Goal: Task Accomplishment & Management: Manage account settings

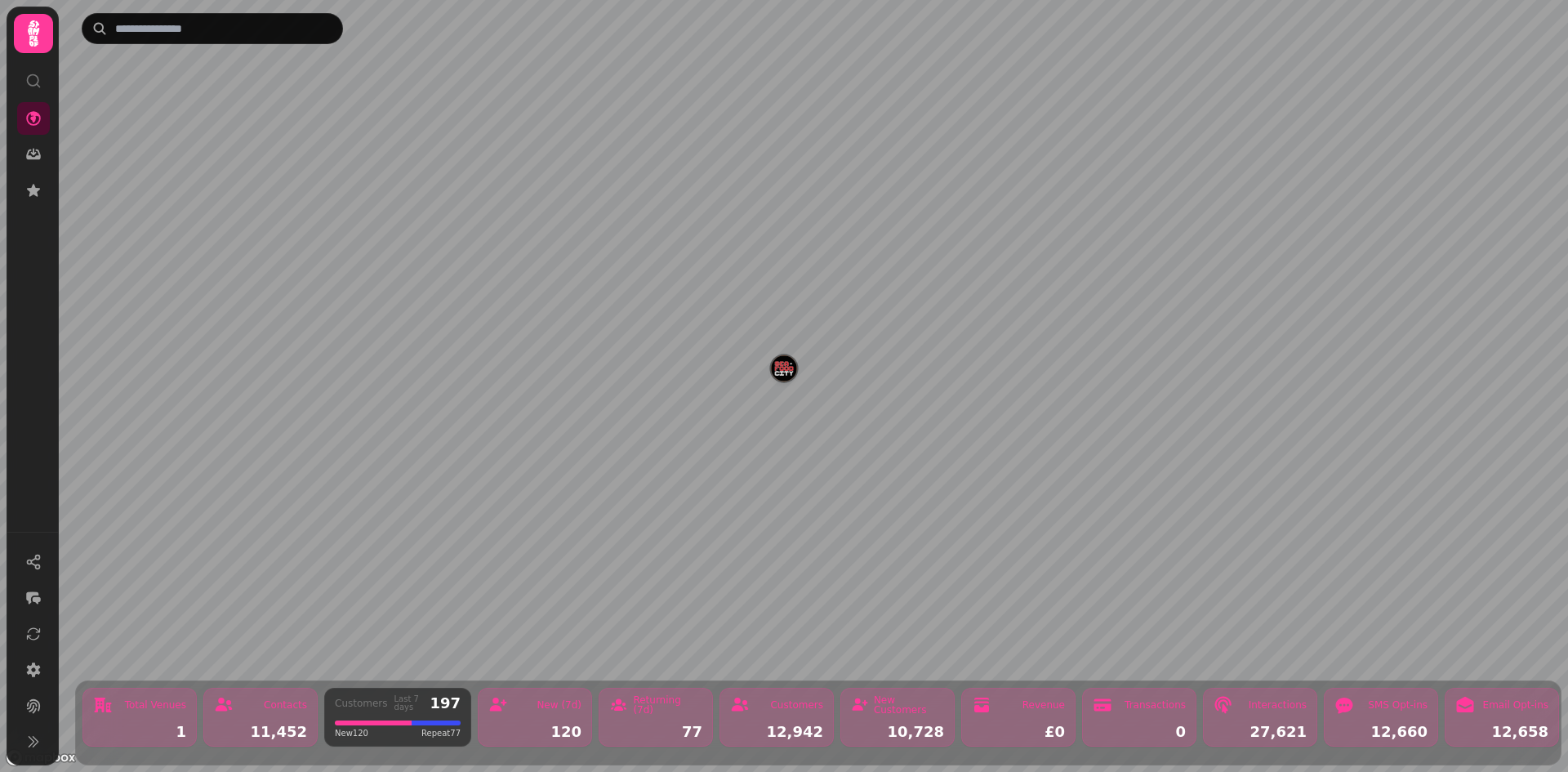
click at [34, 46] on icon at bounding box center [33, 33] width 33 height 33
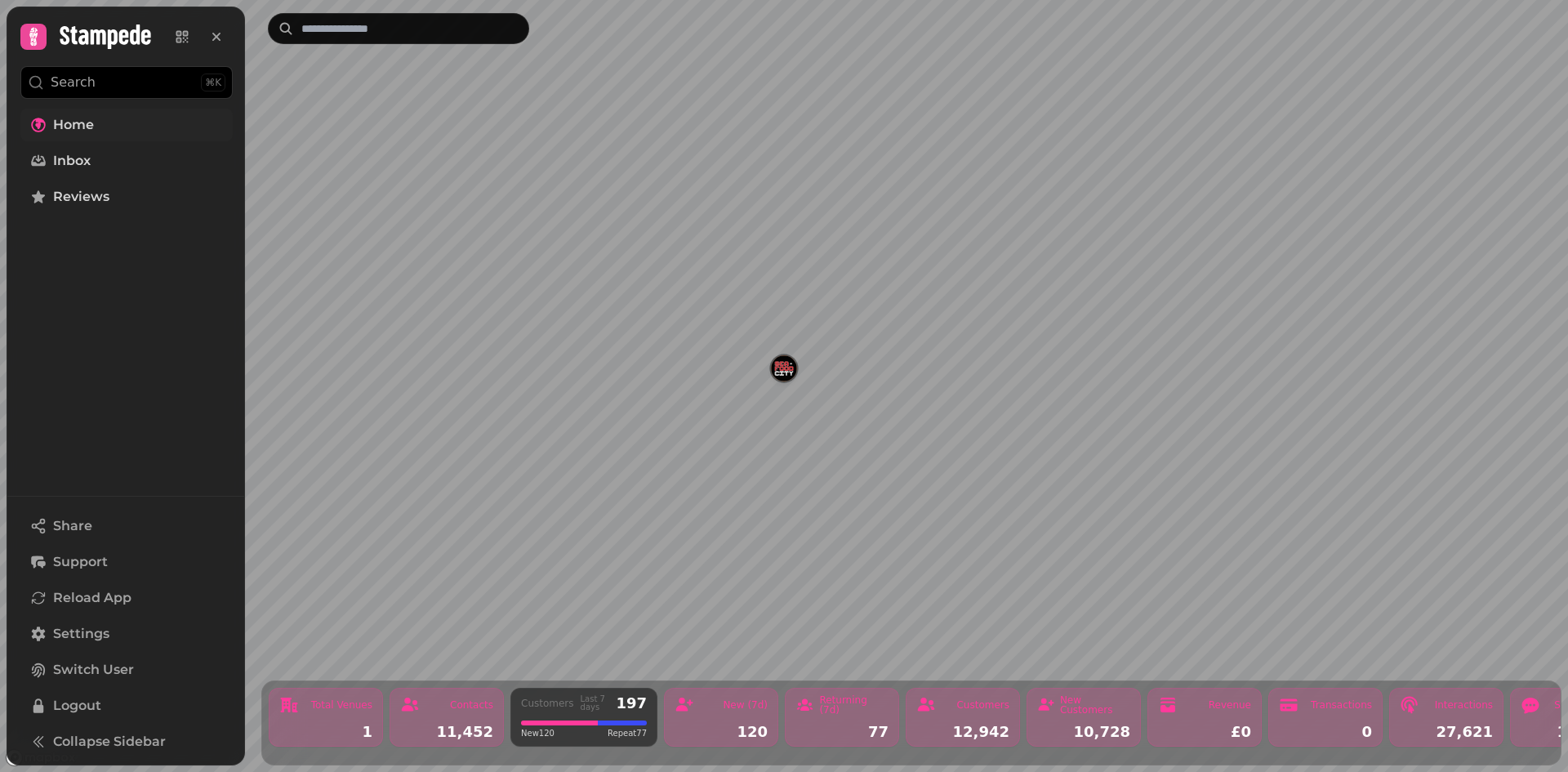
click at [97, 112] on link "Home" at bounding box center [126, 124] width 212 height 33
click at [101, 124] on link "Home" at bounding box center [126, 124] width 212 height 33
click at [45, 28] on div at bounding box center [34, 36] width 26 height 26
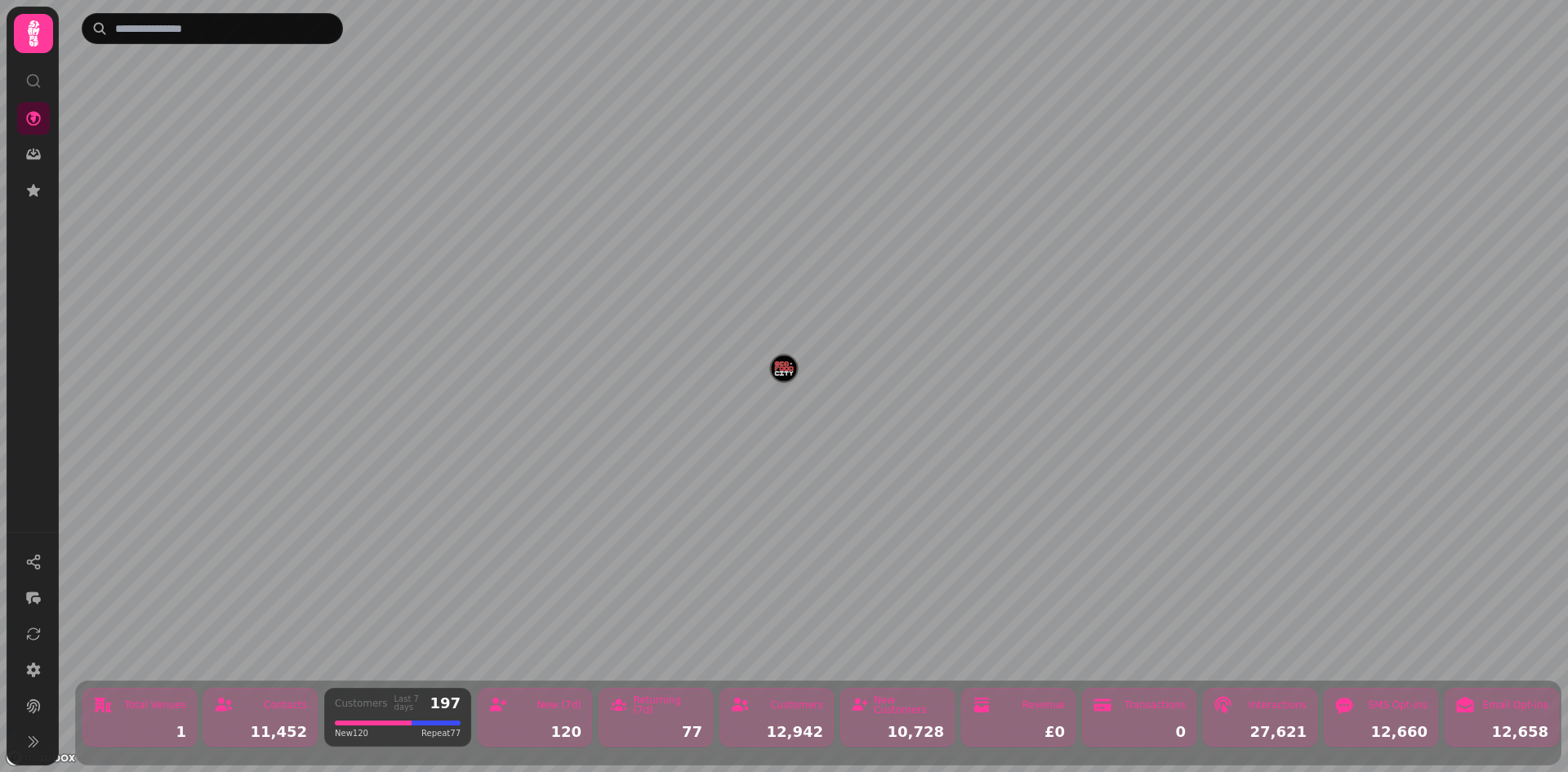
click at [45, 28] on icon at bounding box center [33, 33] width 33 height 33
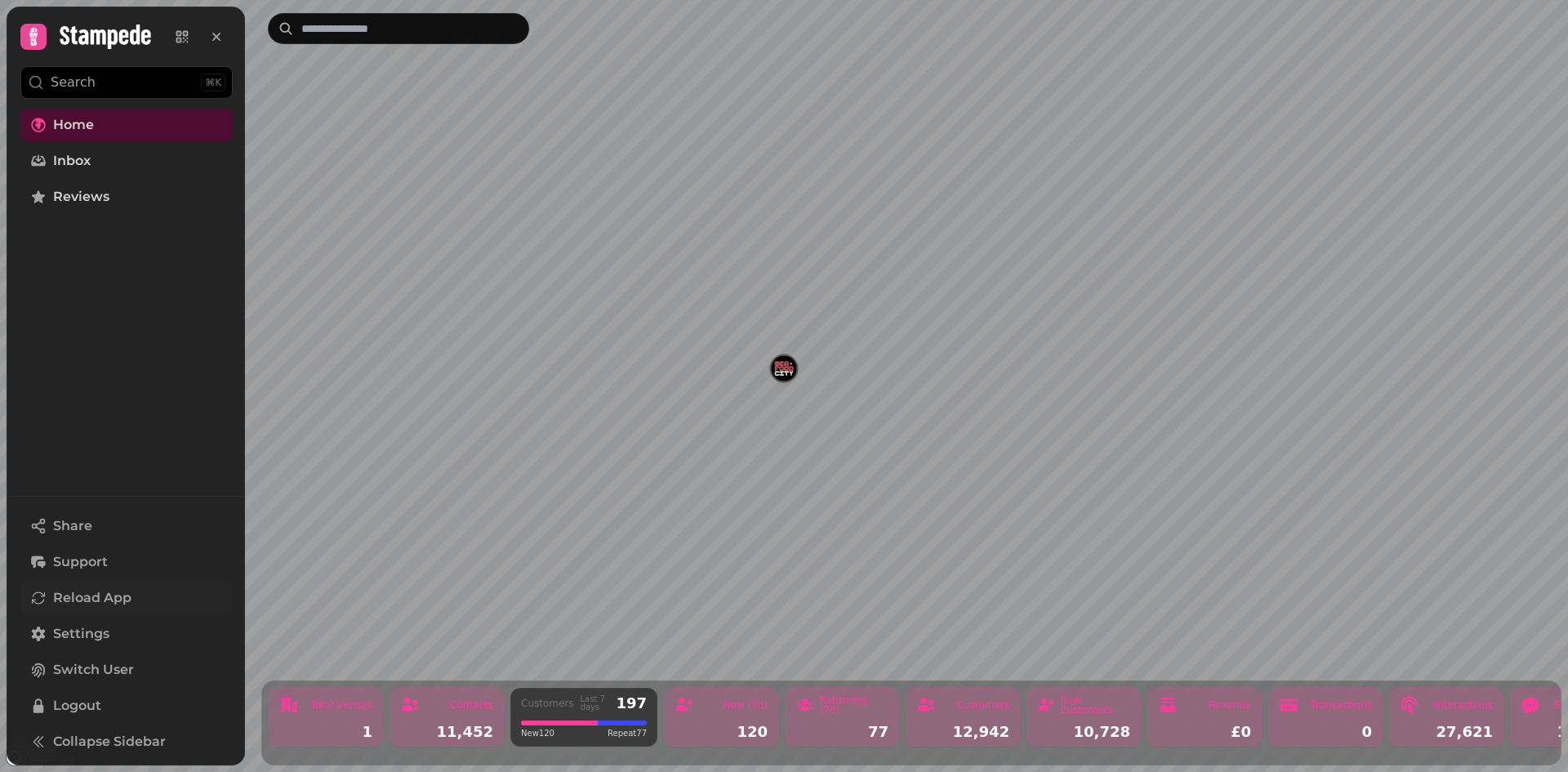
click at [76, 584] on button "Reload App" at bounding box center [126, 597] width 212 height 33
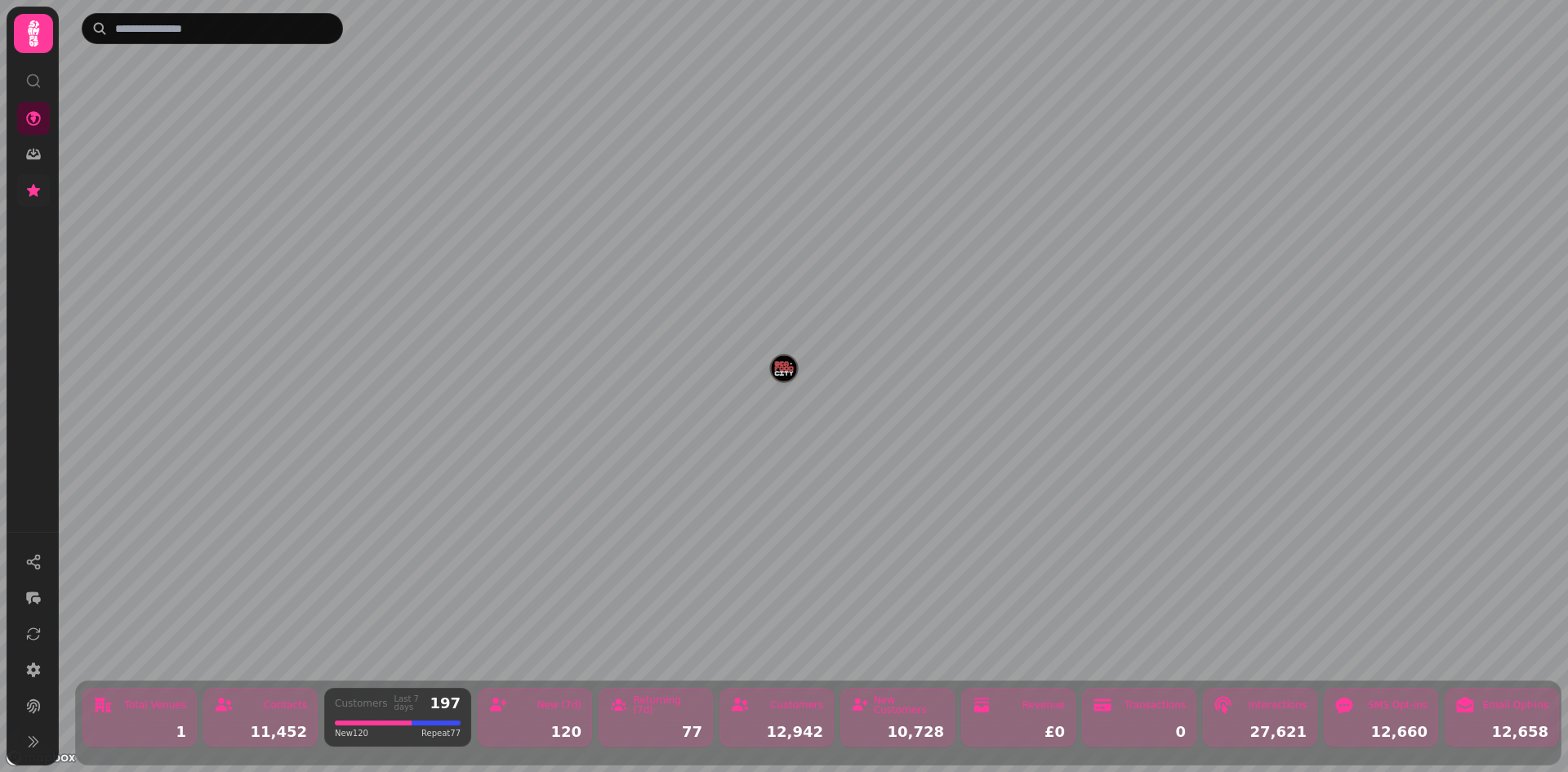
click at [43, 192] on link at bounding box center [33, 190] width 33 height 33
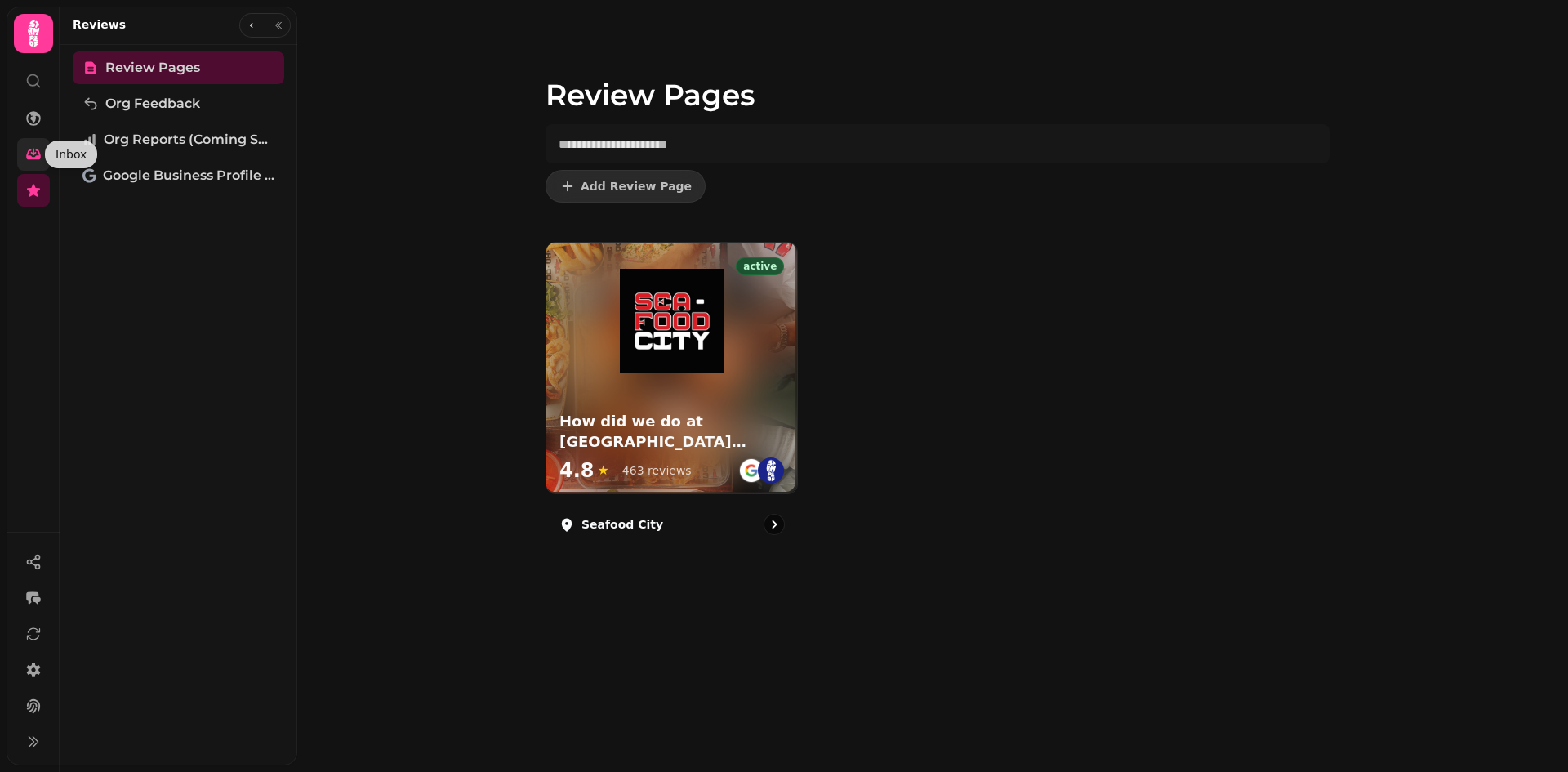
click at [25, 157] on icon at bounding box center [33, 153] width 16 height 16
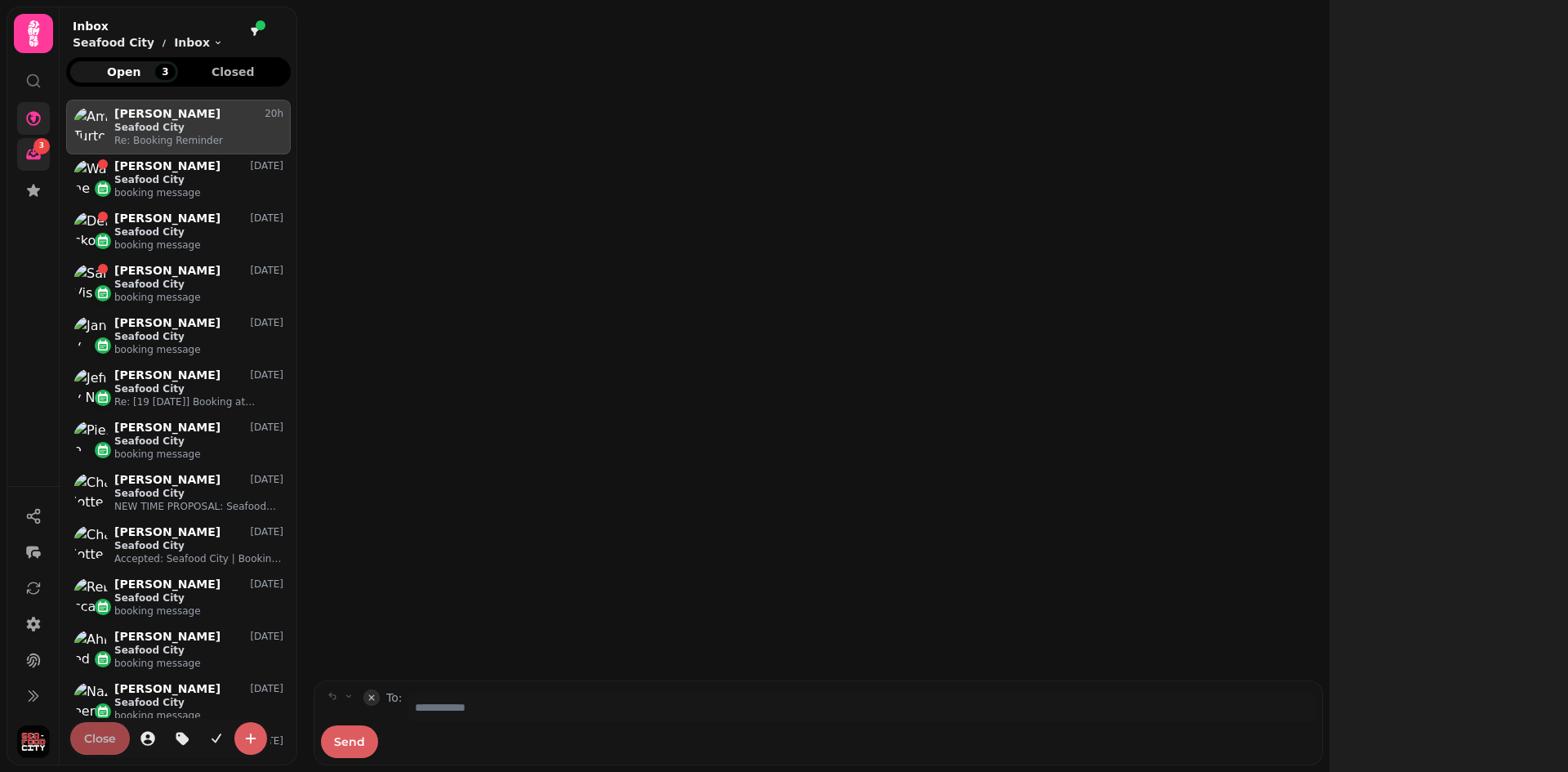
scroll to position [658, 225]
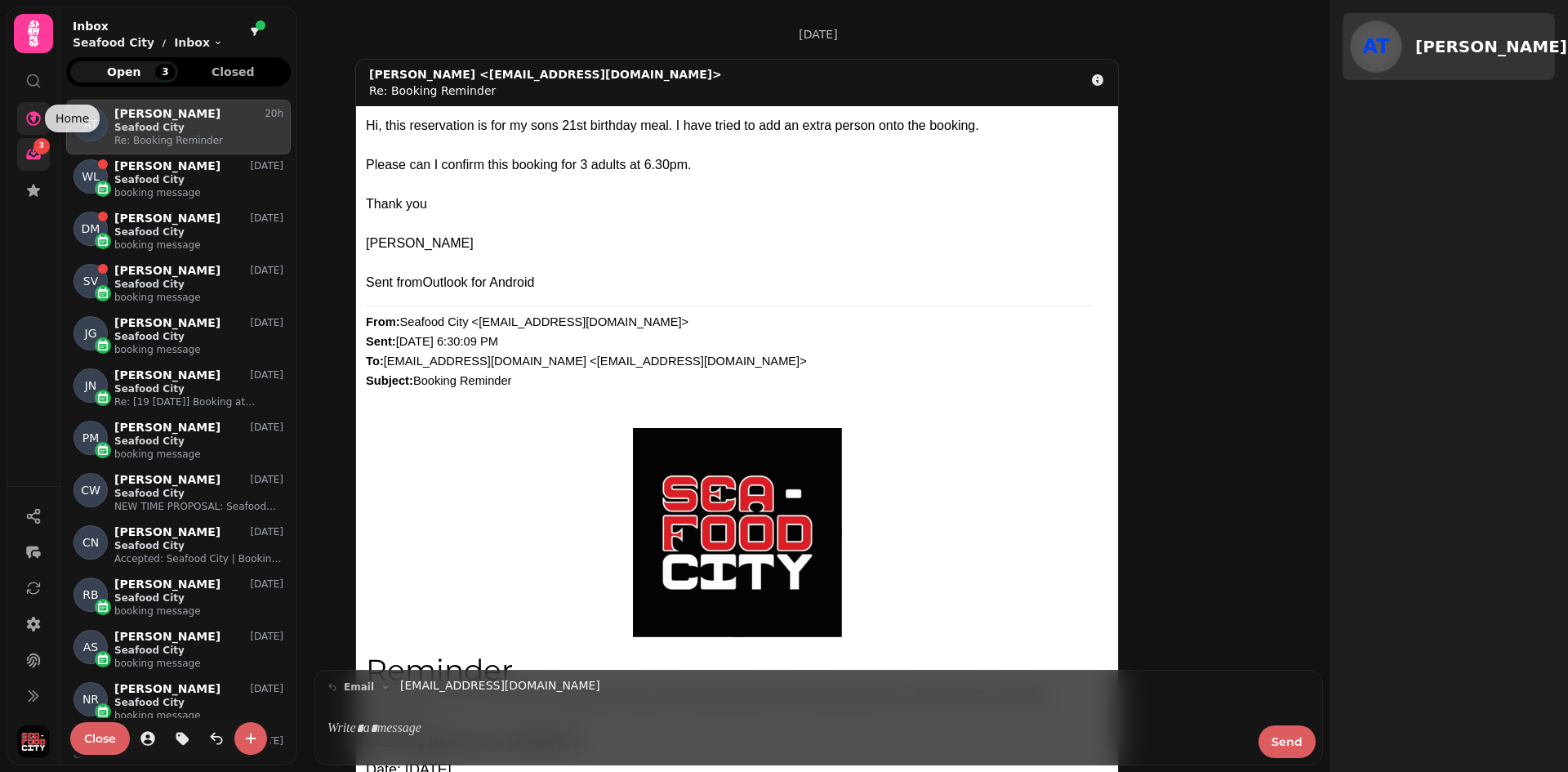
click at [30, 112] on icon at bounding box center [34, 119] width 15 height 15
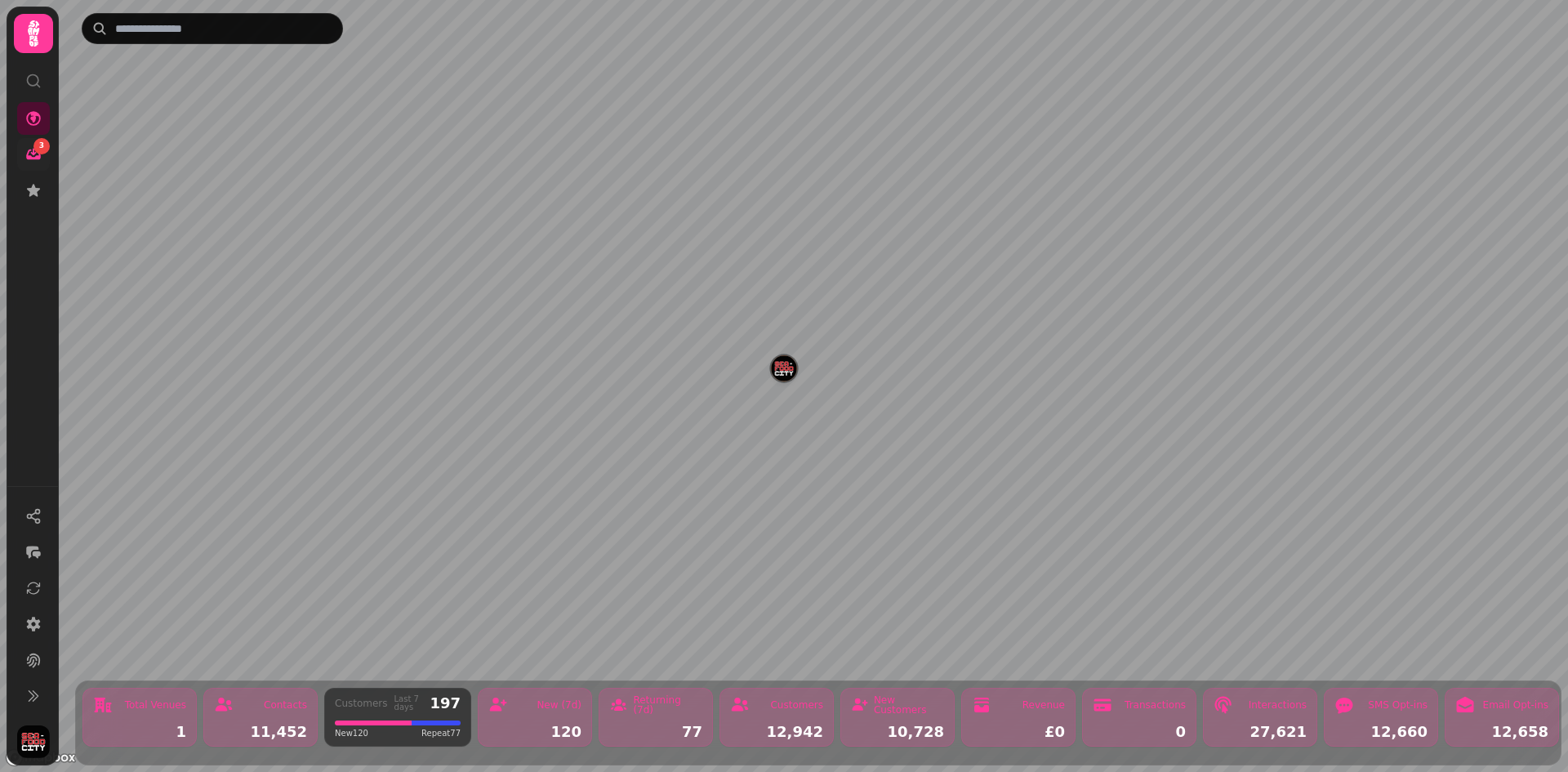
click at [28, 74] on icon at bounding box center [33, 80] width 16 height 16
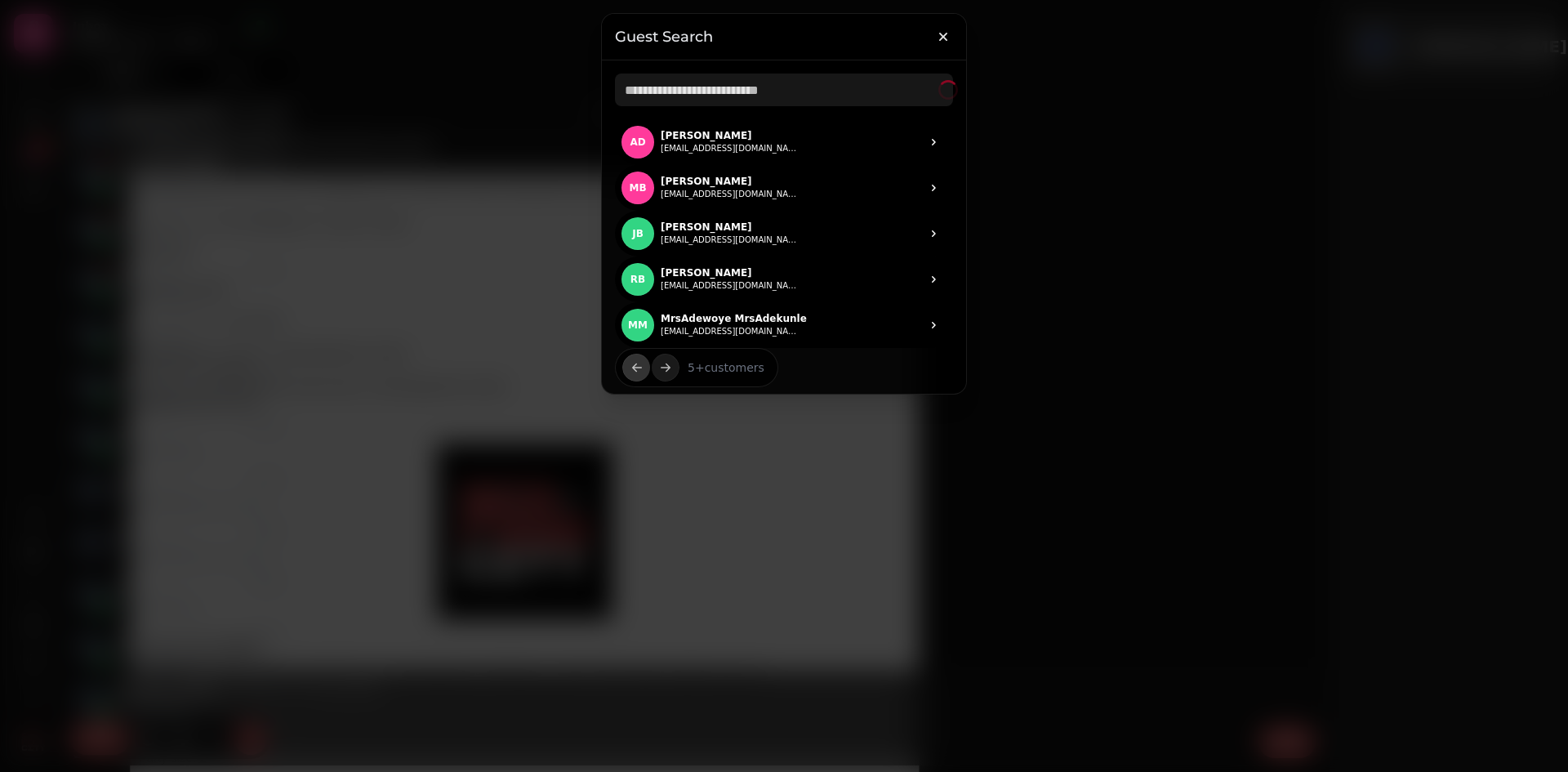
scroll to position [658, 225]
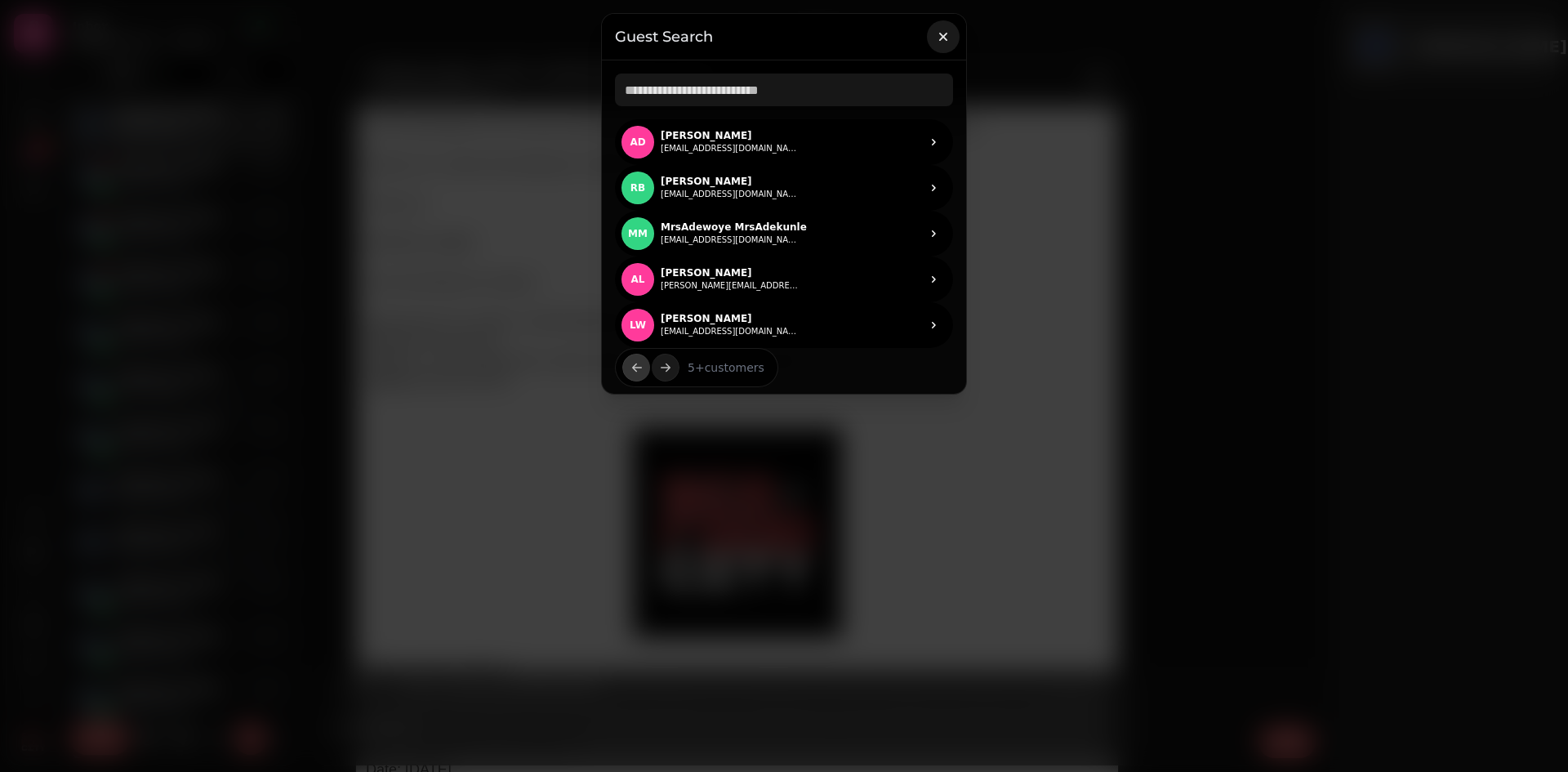
click at [951, 36] on icon "button" at bounding box center [942, 36] width 16 height 16
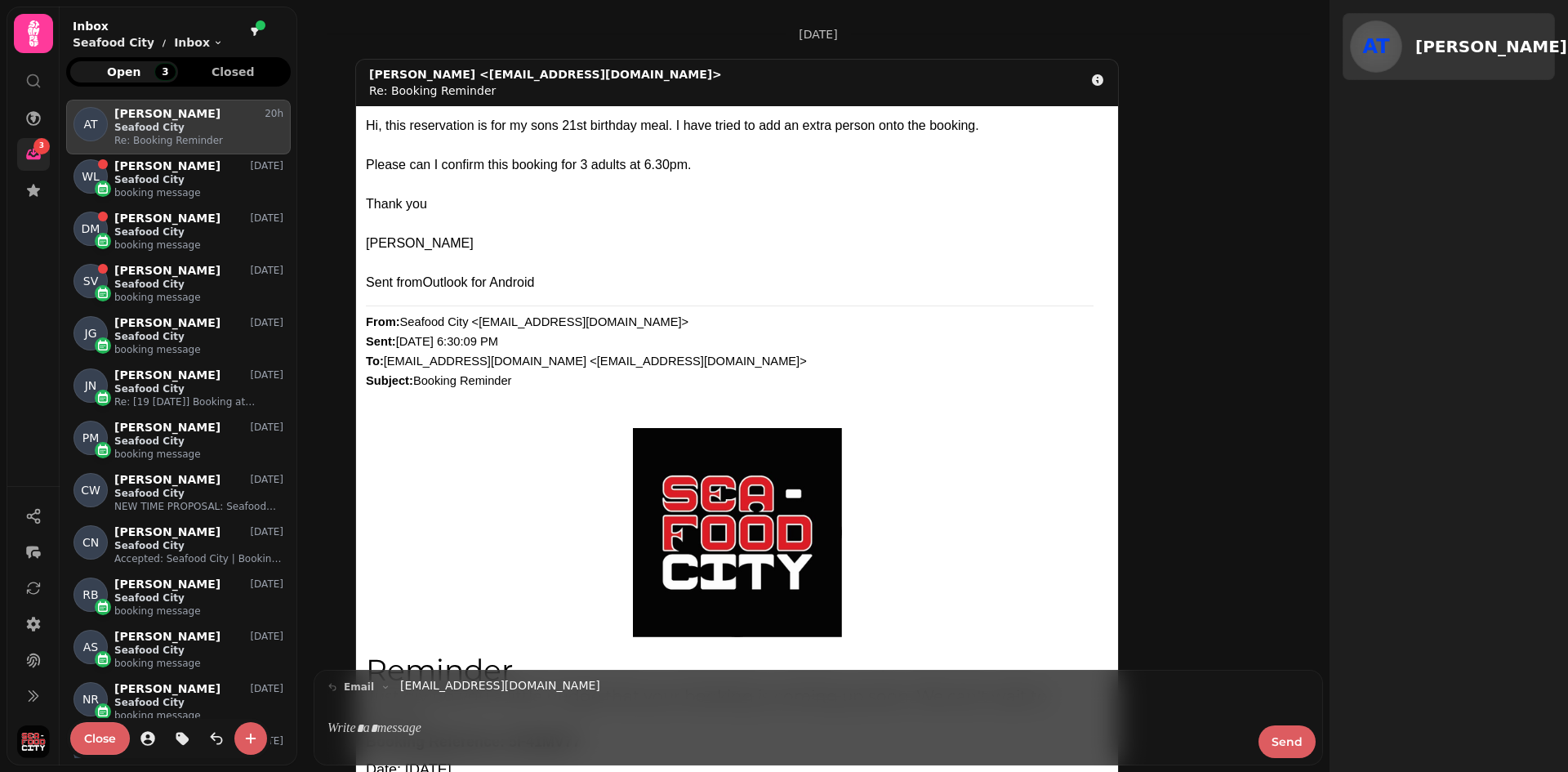
click at [33, 50] on div at bounding box center [34, 34] width 39 height 39
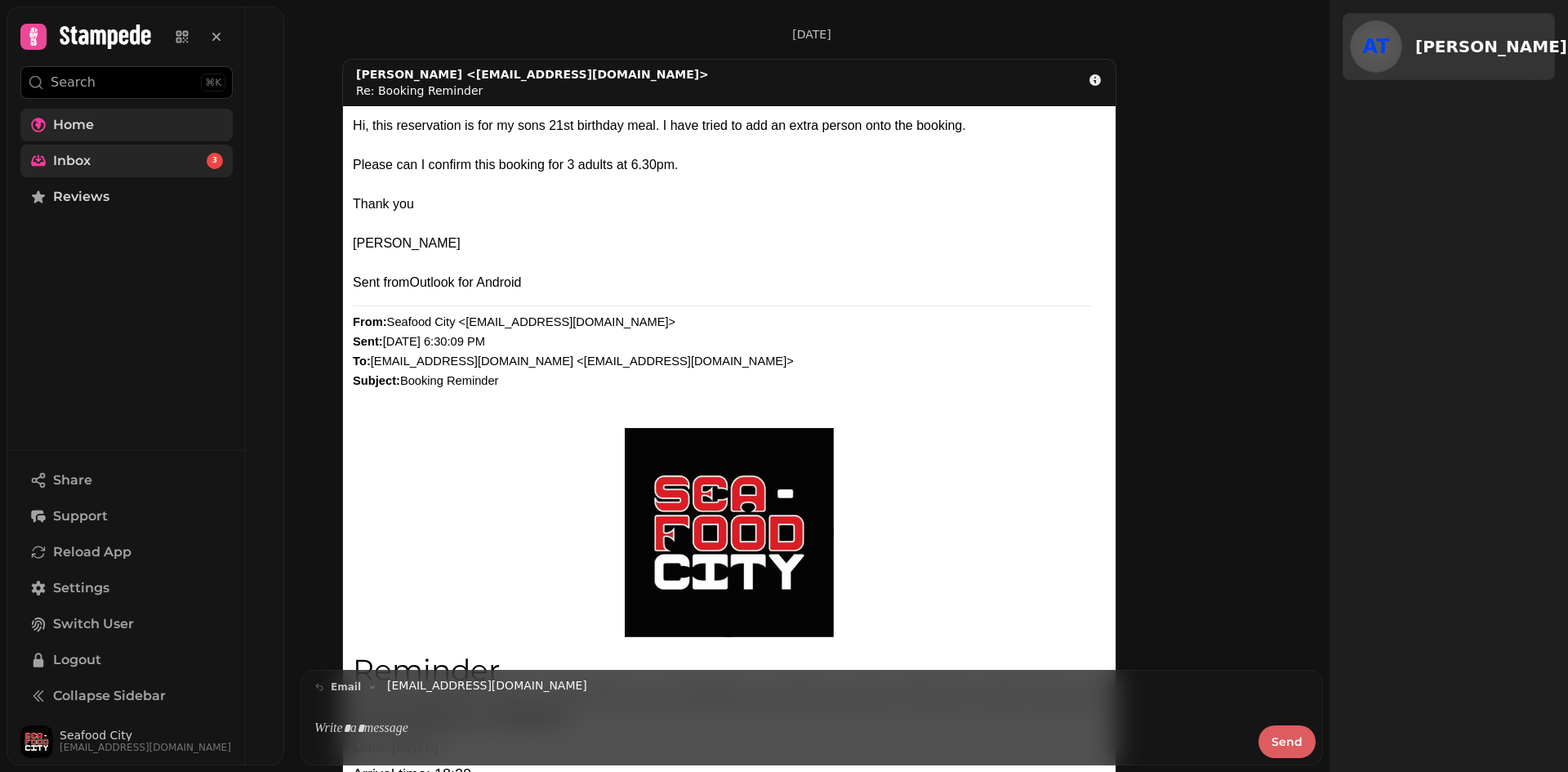
click at [65, 125] on span "Home" at bounding box center [74, 124] width 41 height 20
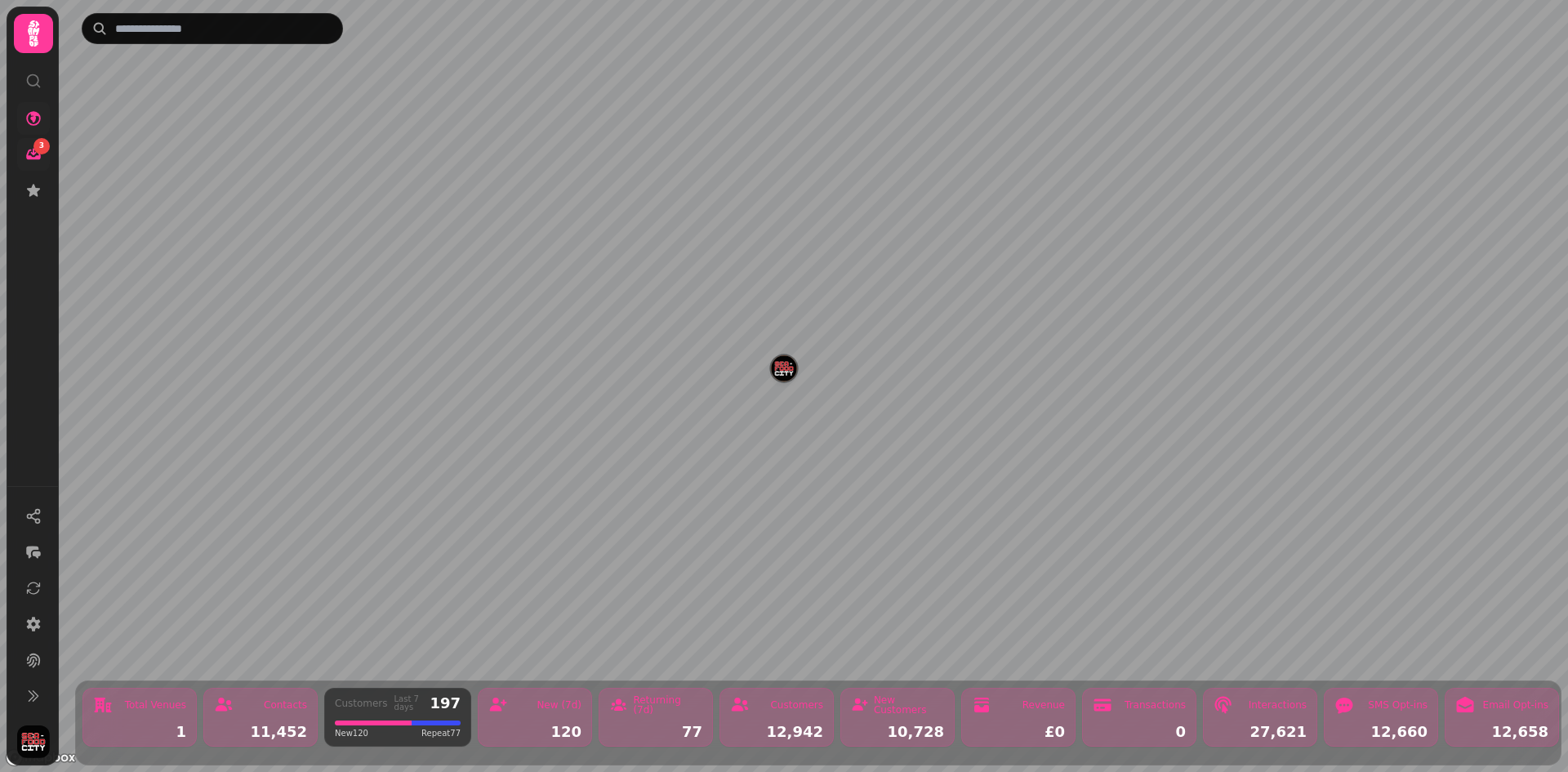
click at [386, 708] on div "Customers Last 7 days 197" at bounding box center [398, 703] width 125 height 16
click at [30, 754] on img "button" at bounding box center [33, 741] width 33 height 33
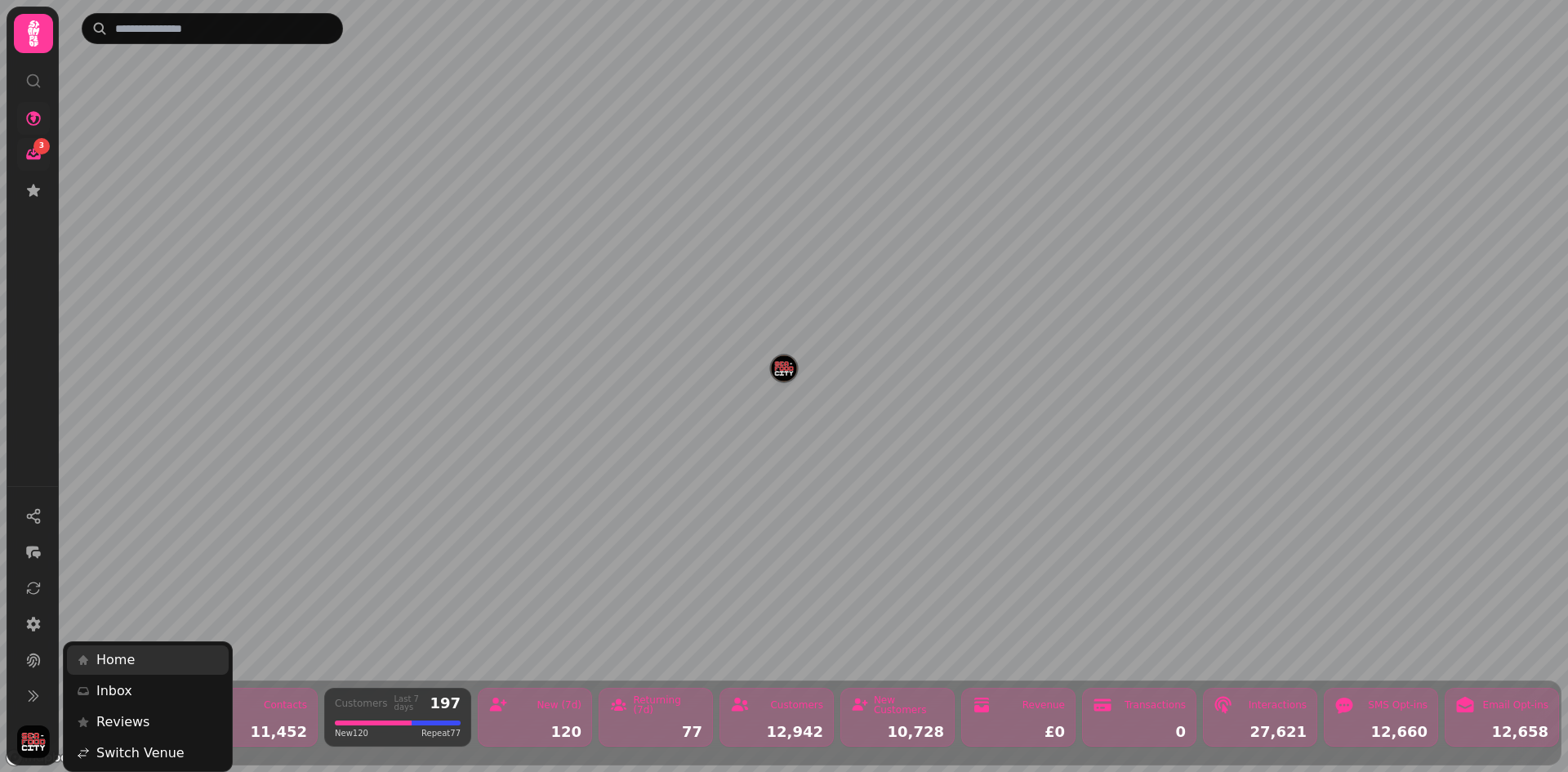
click at [143, 664] on link "Home" at bounding box center [148, 659] width 162 height 29
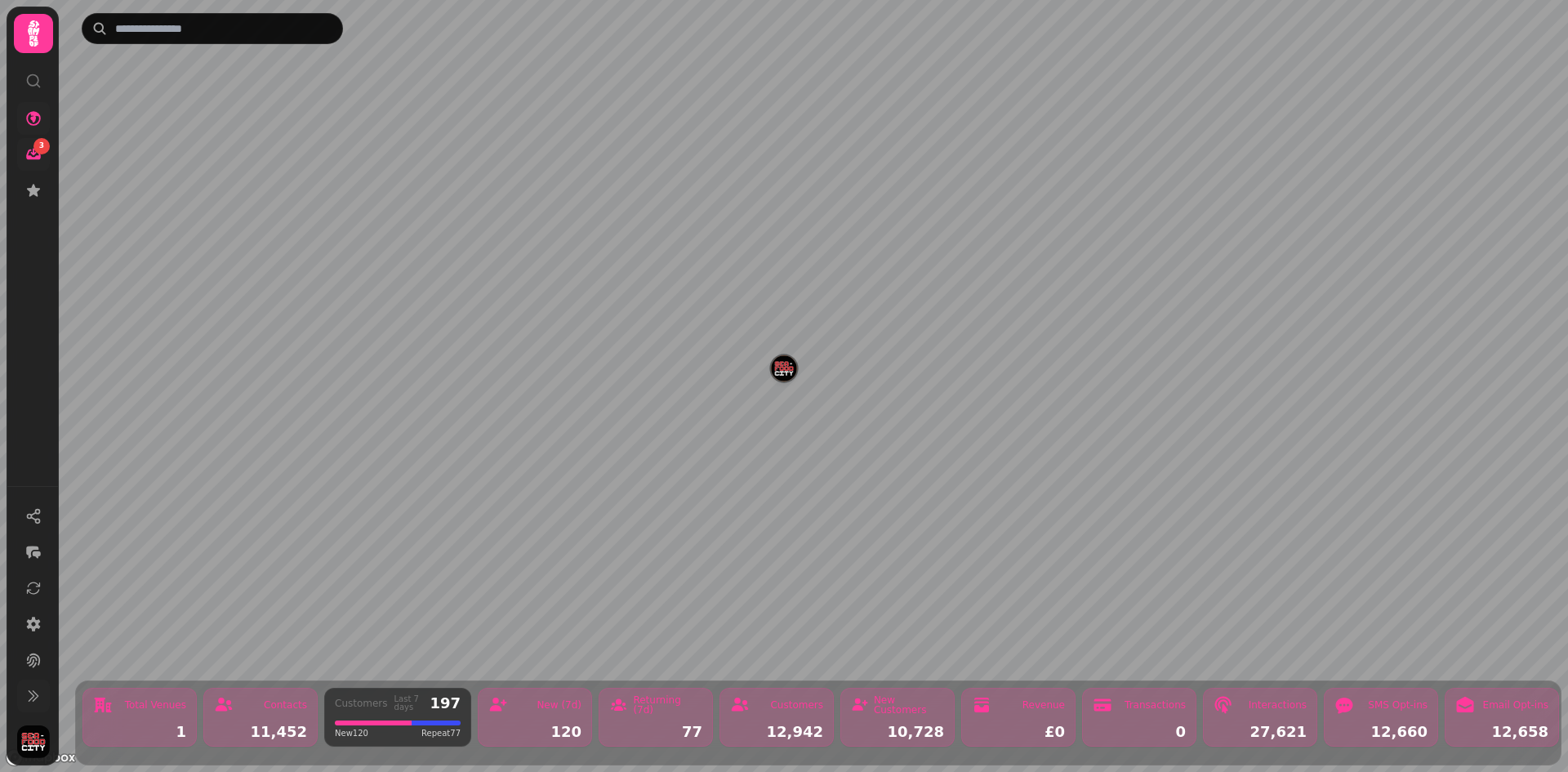
click at [30, 697] on icon at bounding box center [33, 695] width 16 height 16
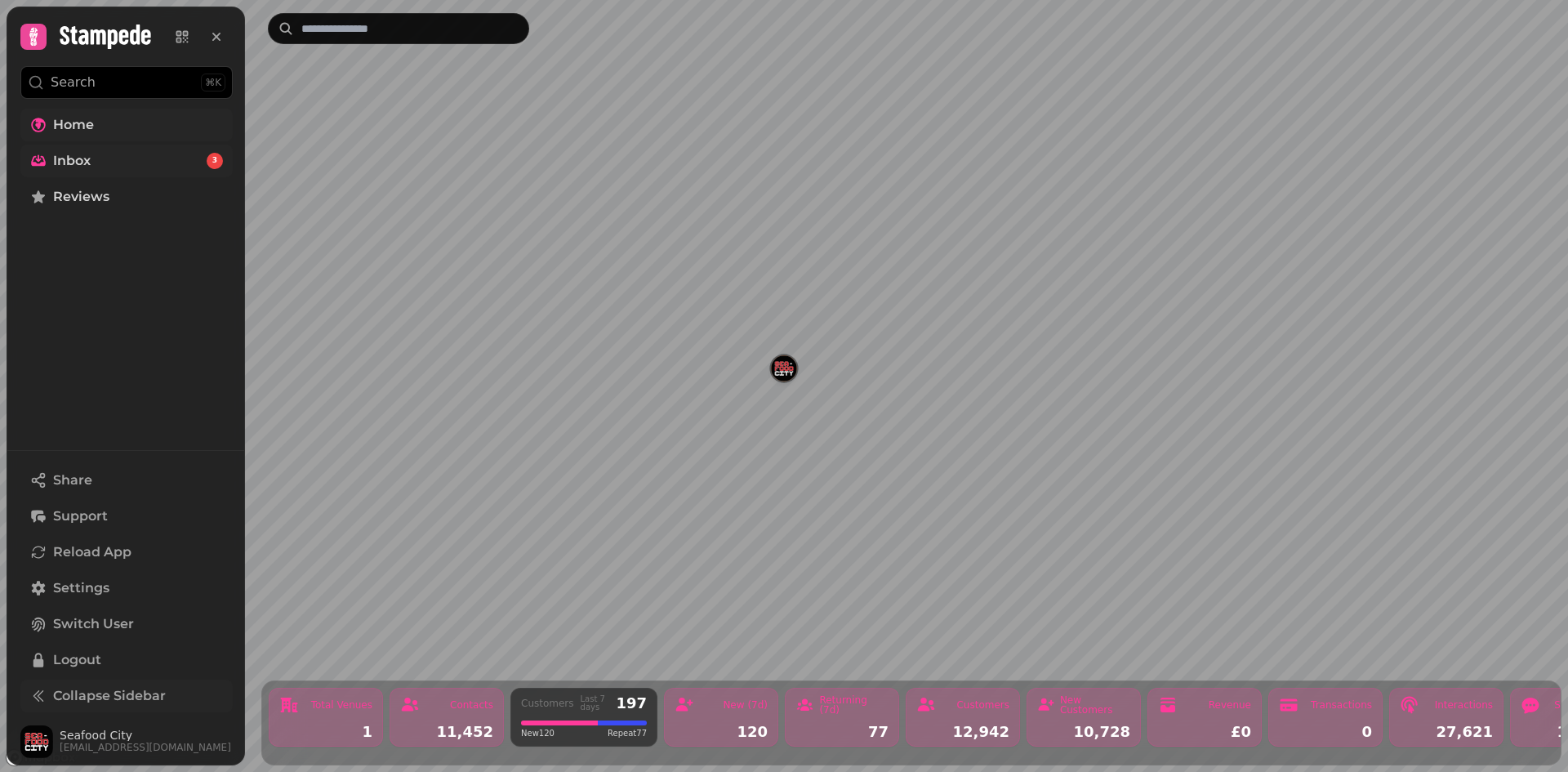
click at [178, 151] on link "Inbox 3" at bounding box center [126, 160] width 212 height 33
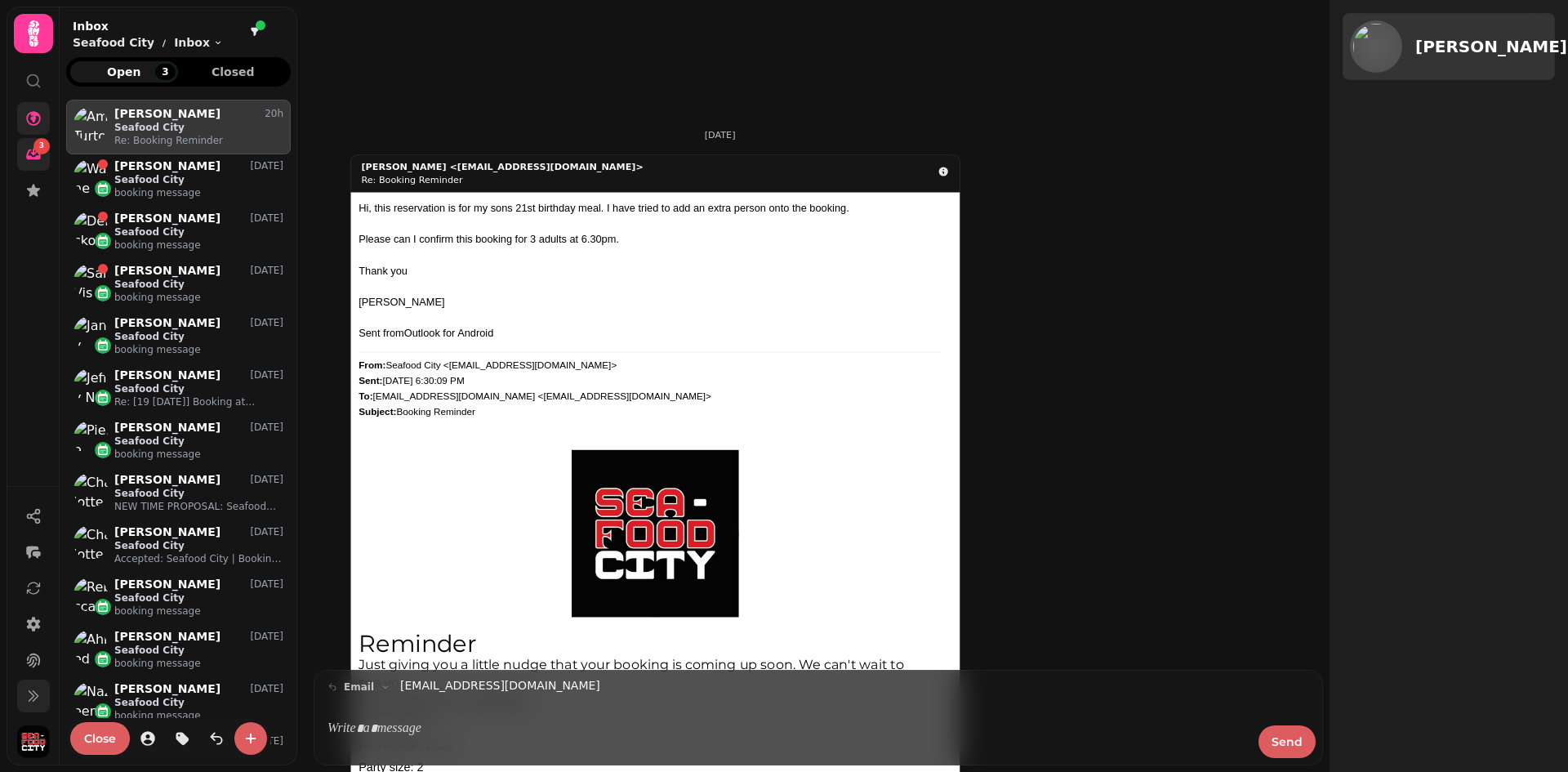
scroll to position [658, 225]
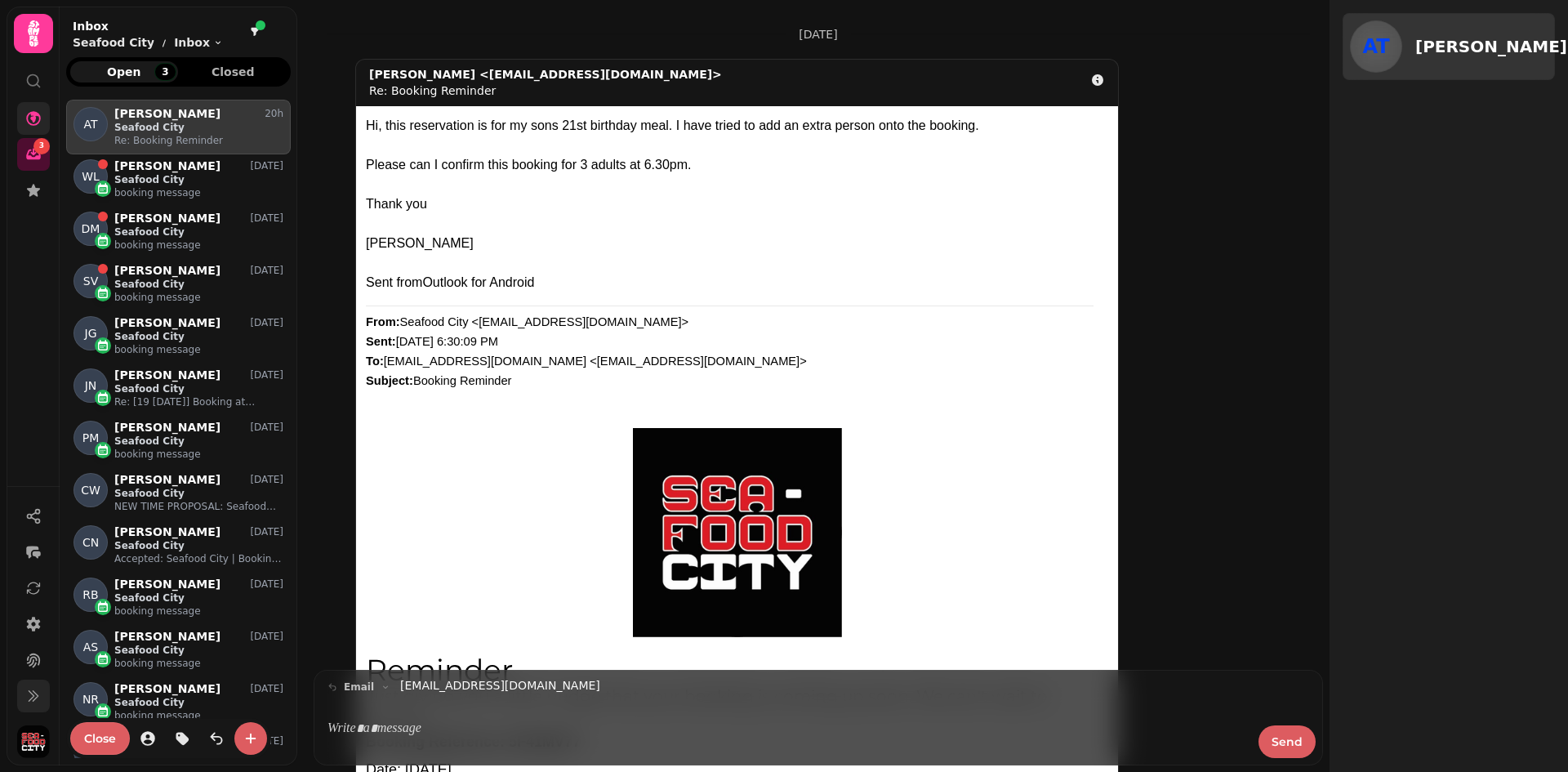
click at [42, 45] on icon at bounding box center [33, 33] width 33 height 33
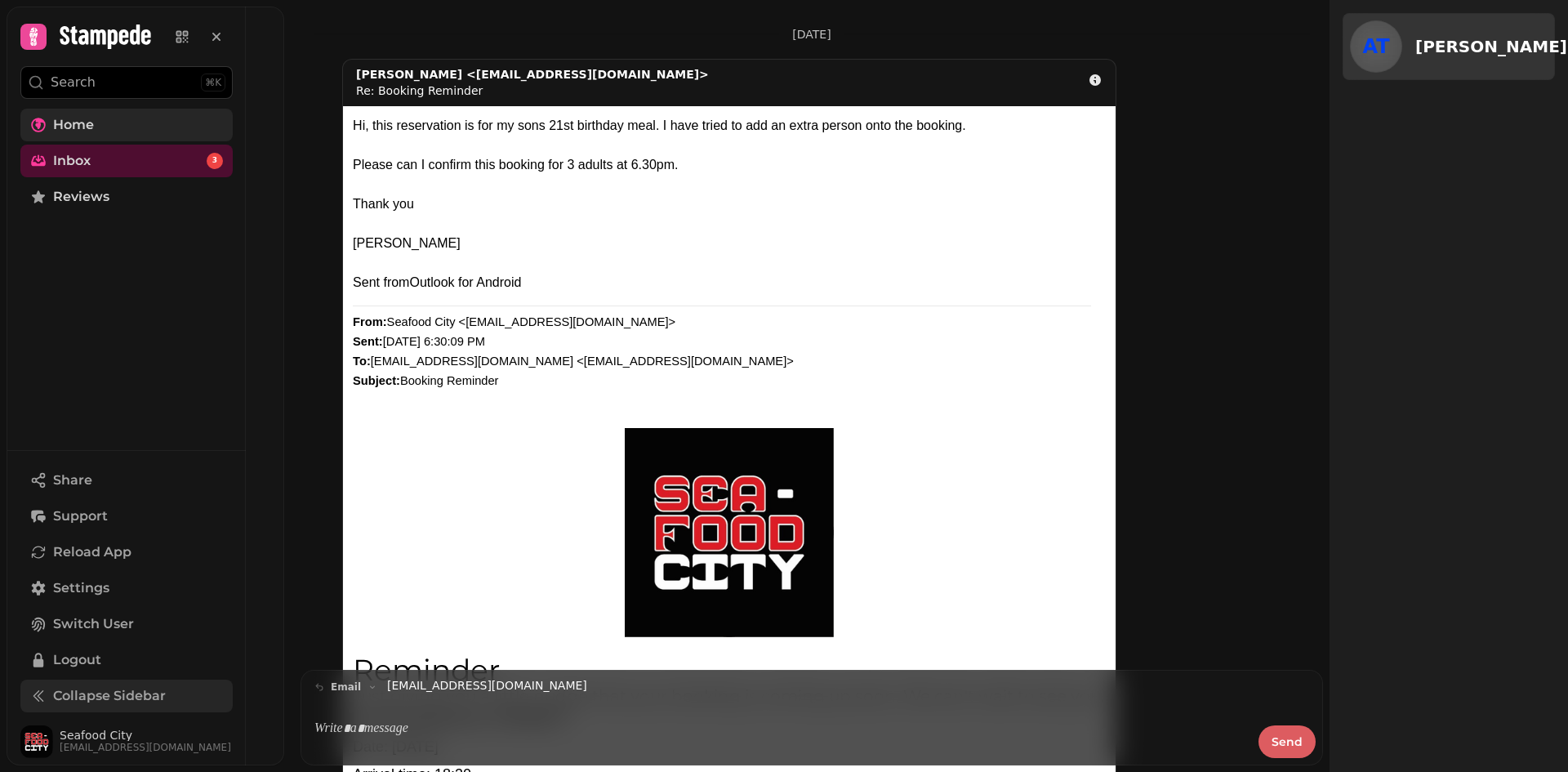
click at [116, 35] on icon at bounding box center [105, 36] width 91 height 24
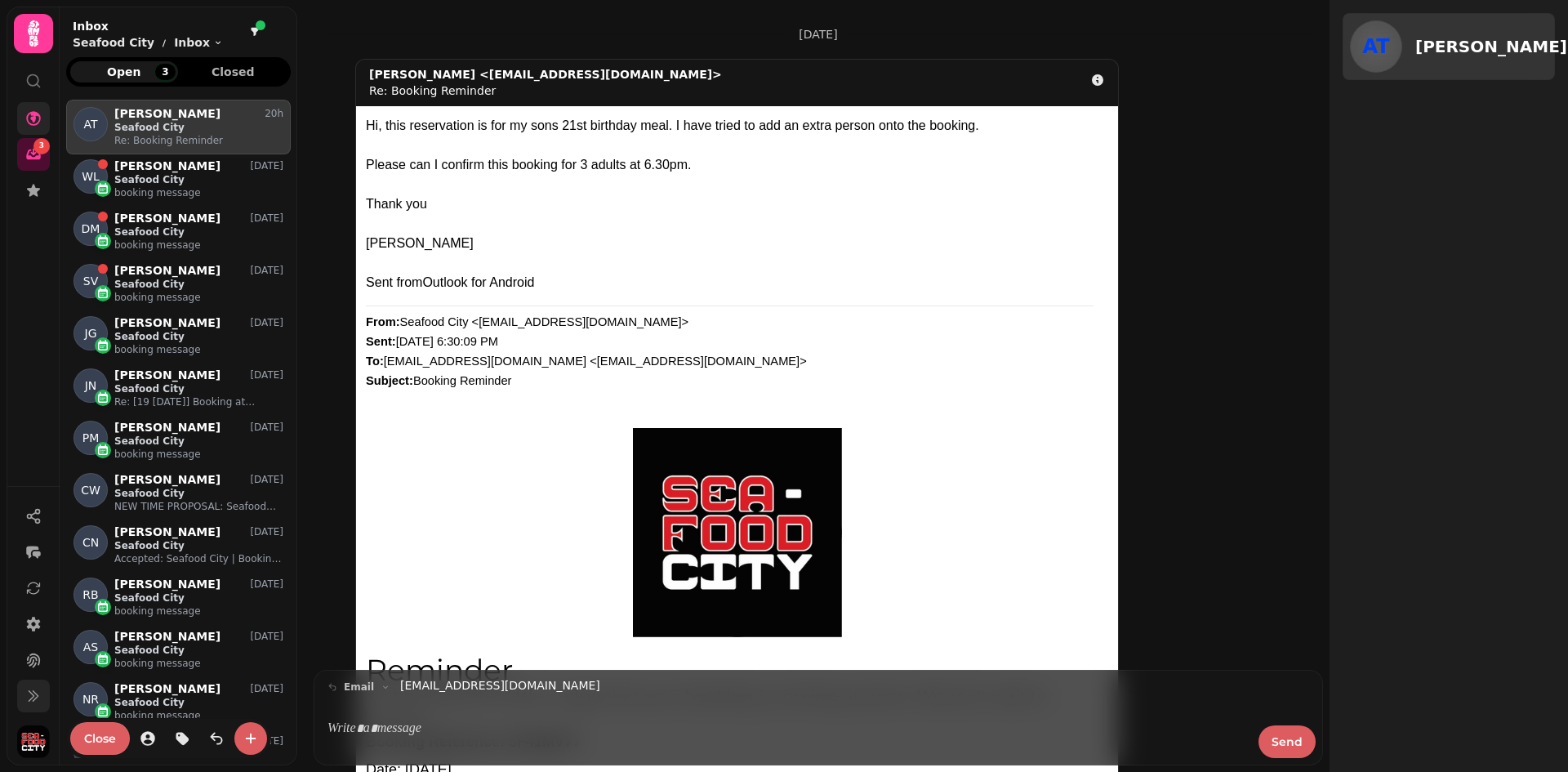
click at [31, 35] on icon at bounding box center [33, 33] width 33 height 33
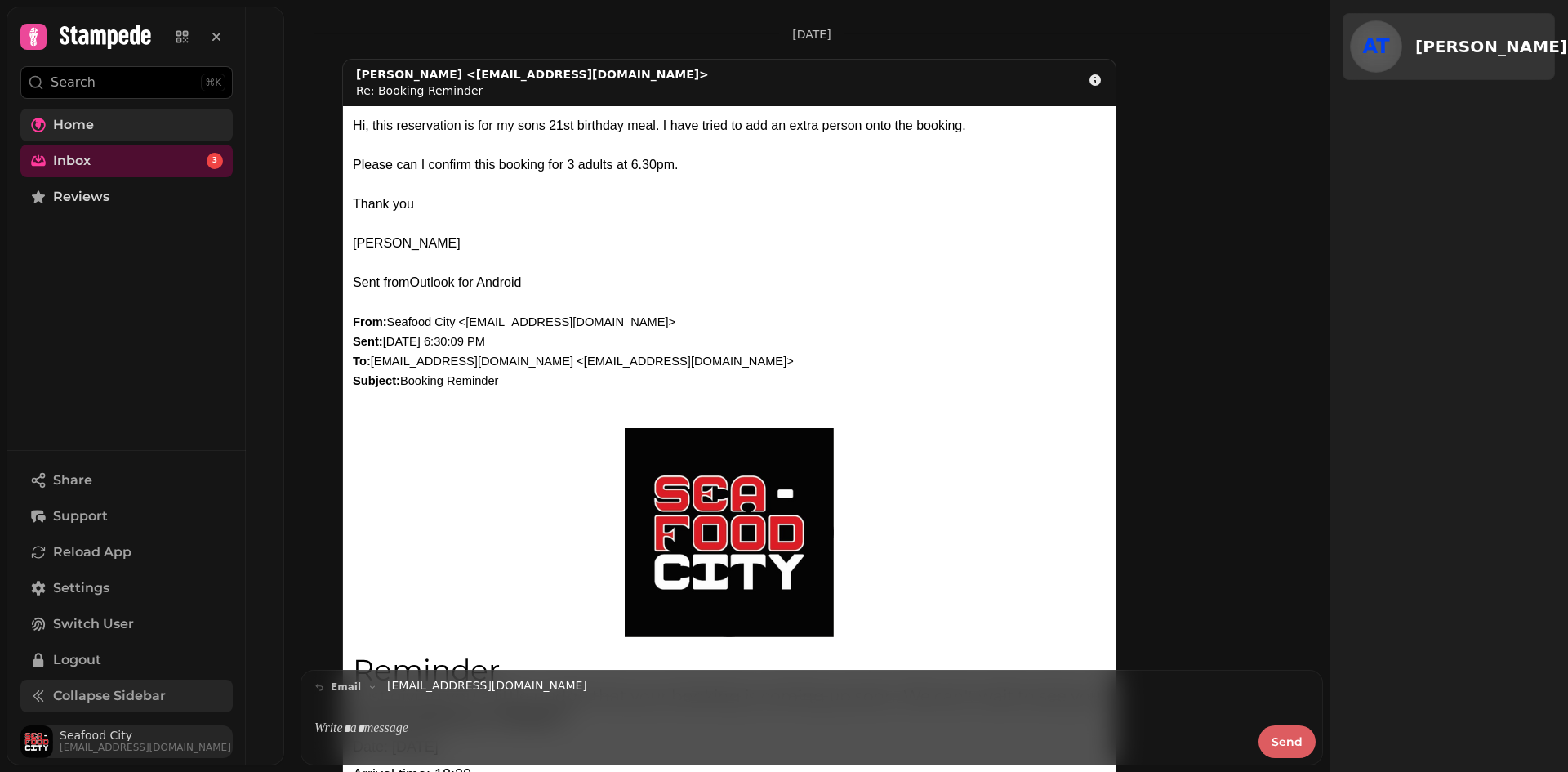
click at [80, 736] on span "Seafood City" at bounding box center [145, 735] width 171 height 11
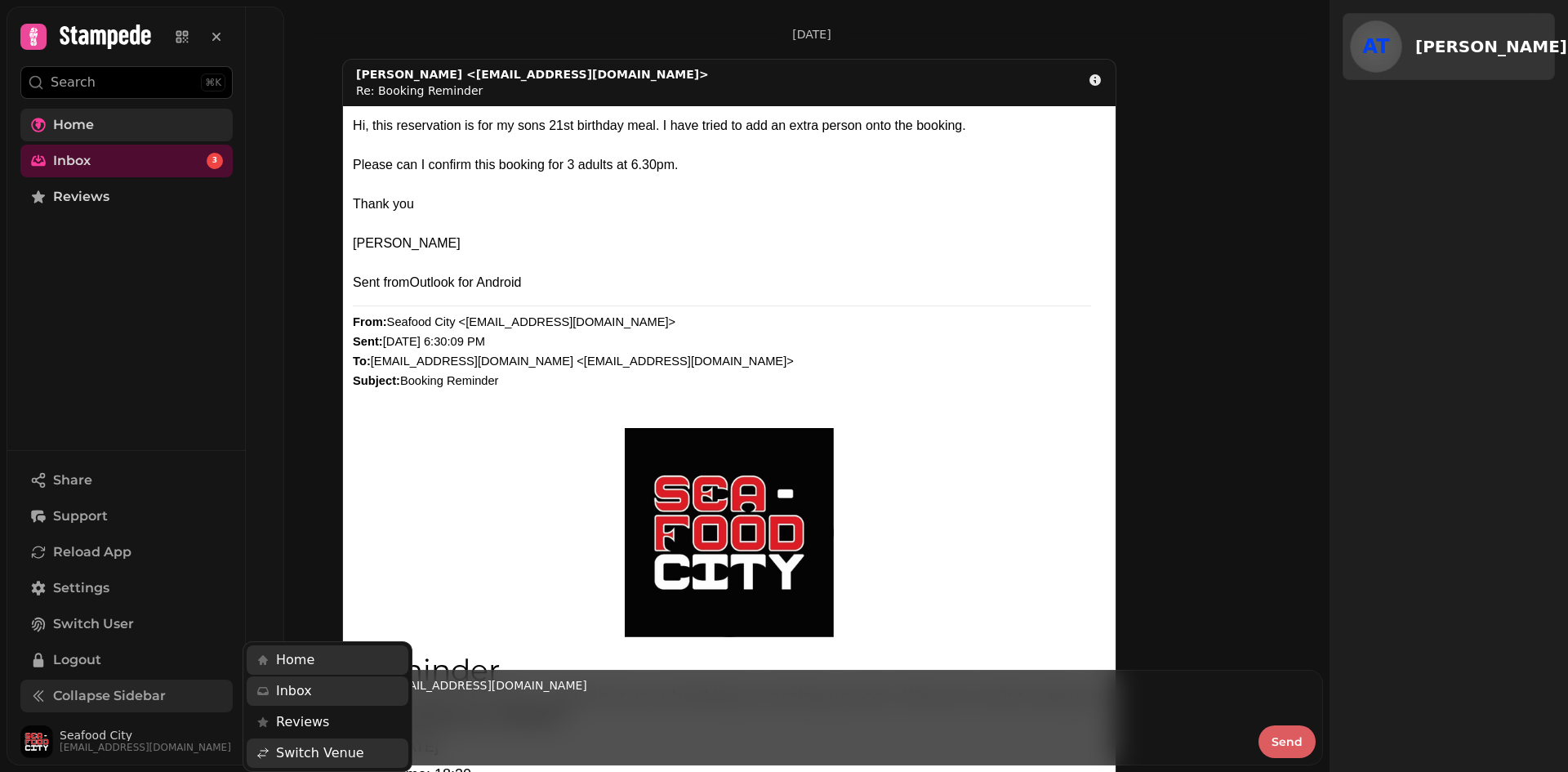
click at [350, 749] on span "Switch Venue" at bounding box center [320, 752] width 88 height 20
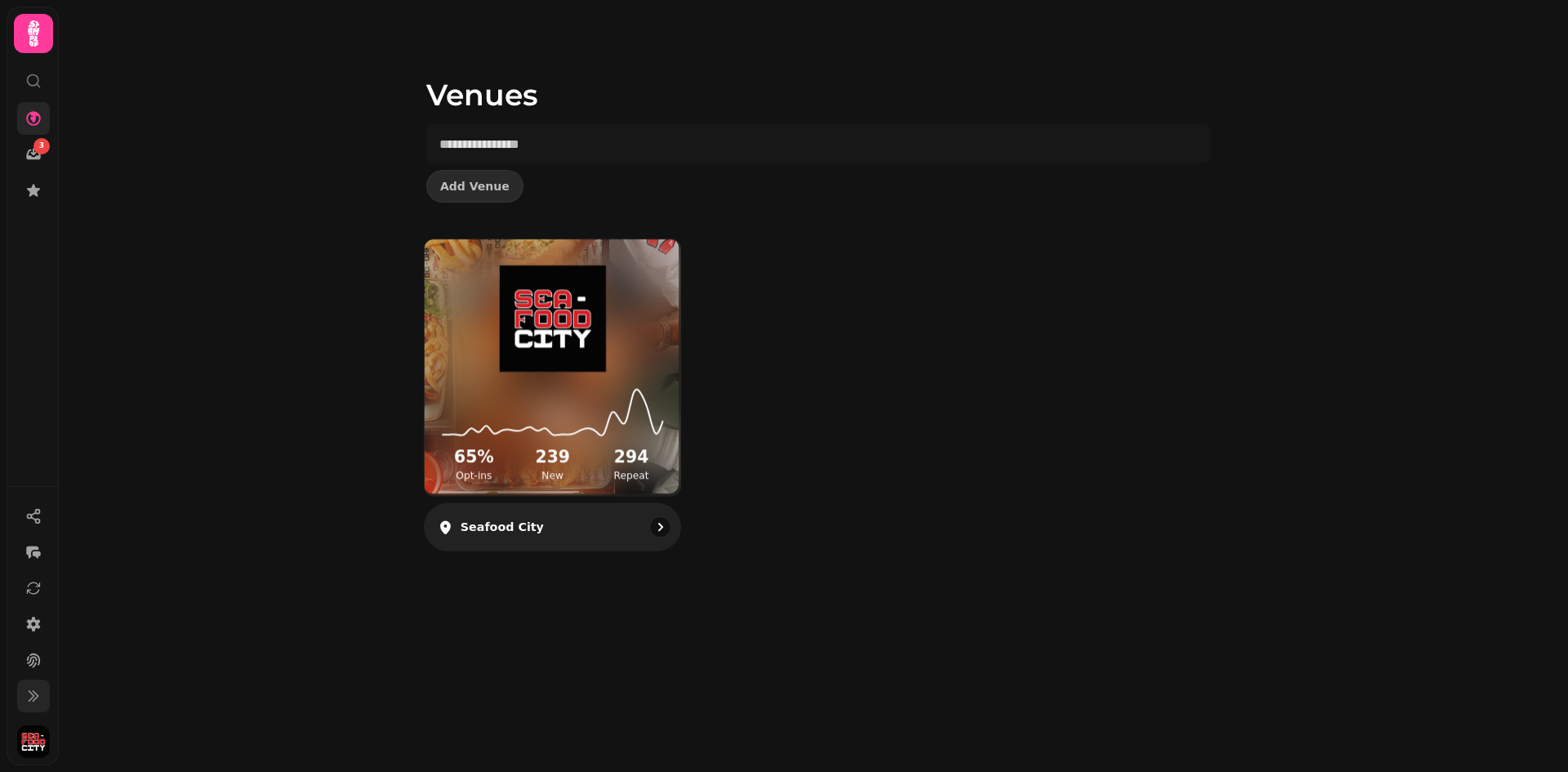
click at [633, 529] on div "Seafood City" at bounding box center [553, 527] width 258 height 48
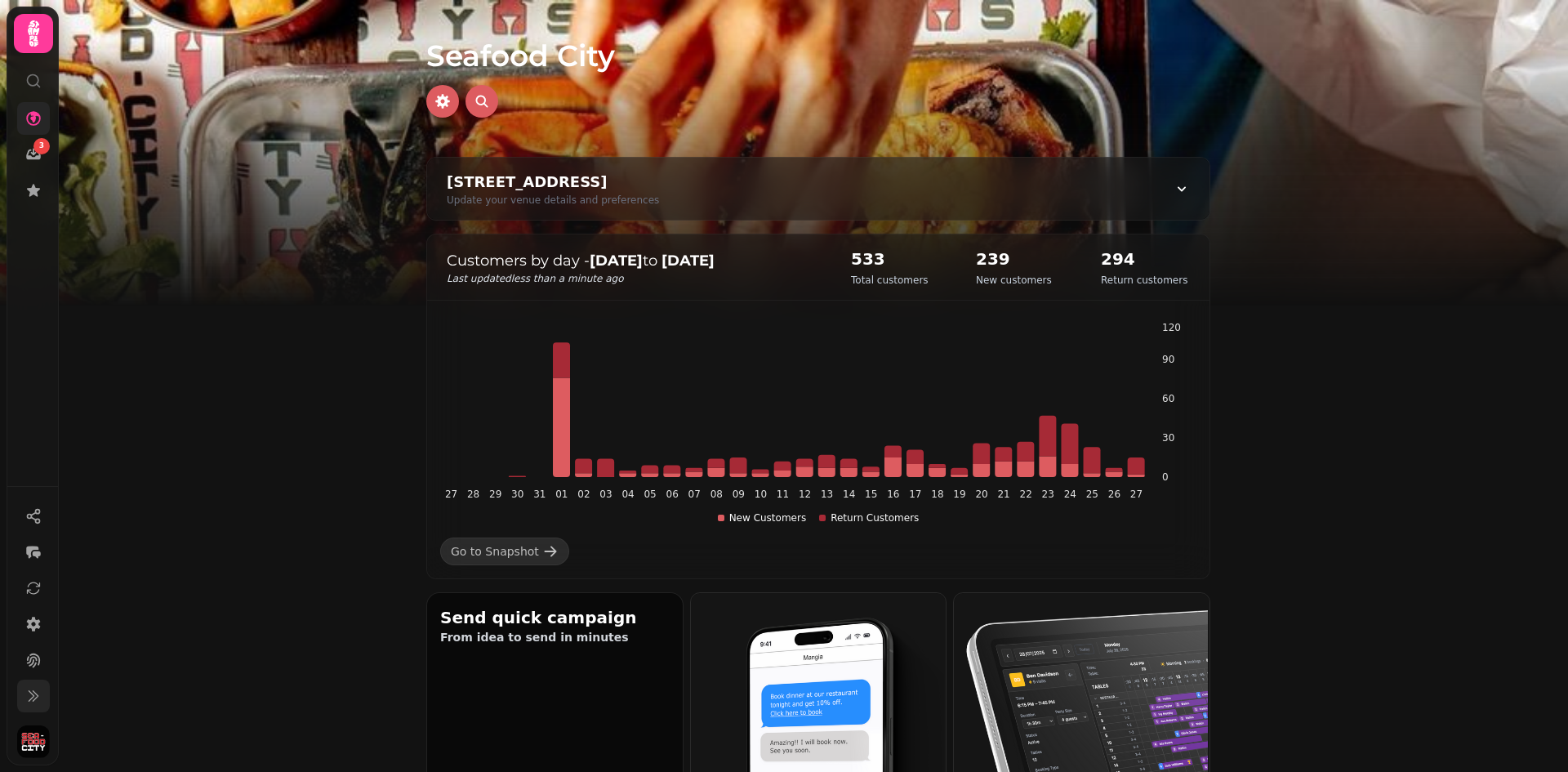
click at [729, 207] on div "E202 - Seafood City, Arcadian Centre, Arcadian Centre, Birmingham B5 4TD, UK Up…" at bounding box center [818, 188] width 782 height 62
select select "**********"
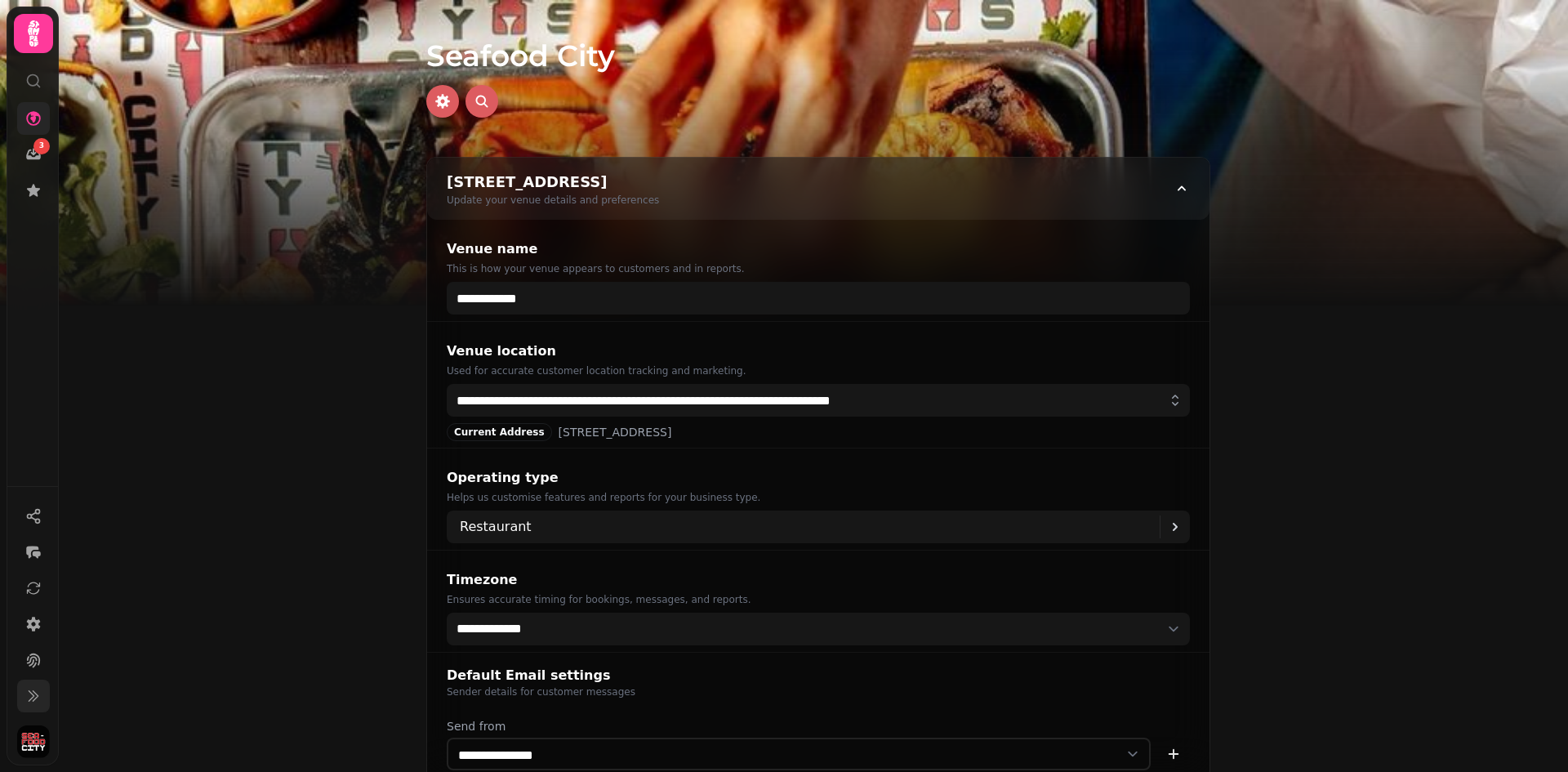
click at [659, 204] on div "Update your venue details and preferences" at bounding box center [552, 200] width 212 height 13
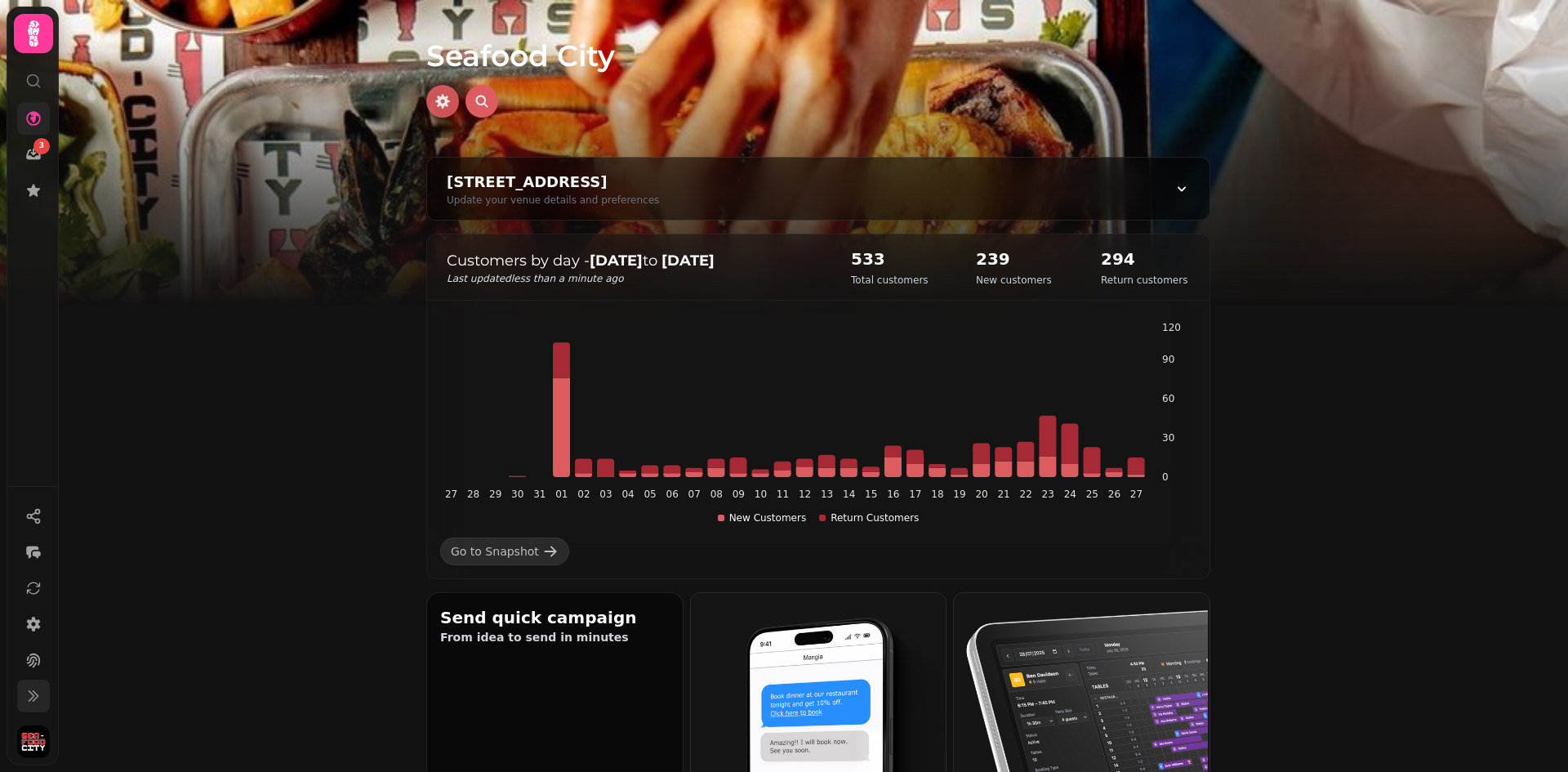
click at [437, 105] on icon "button" at bounding box center [442, 100] width 16 height 16
select select "**********"
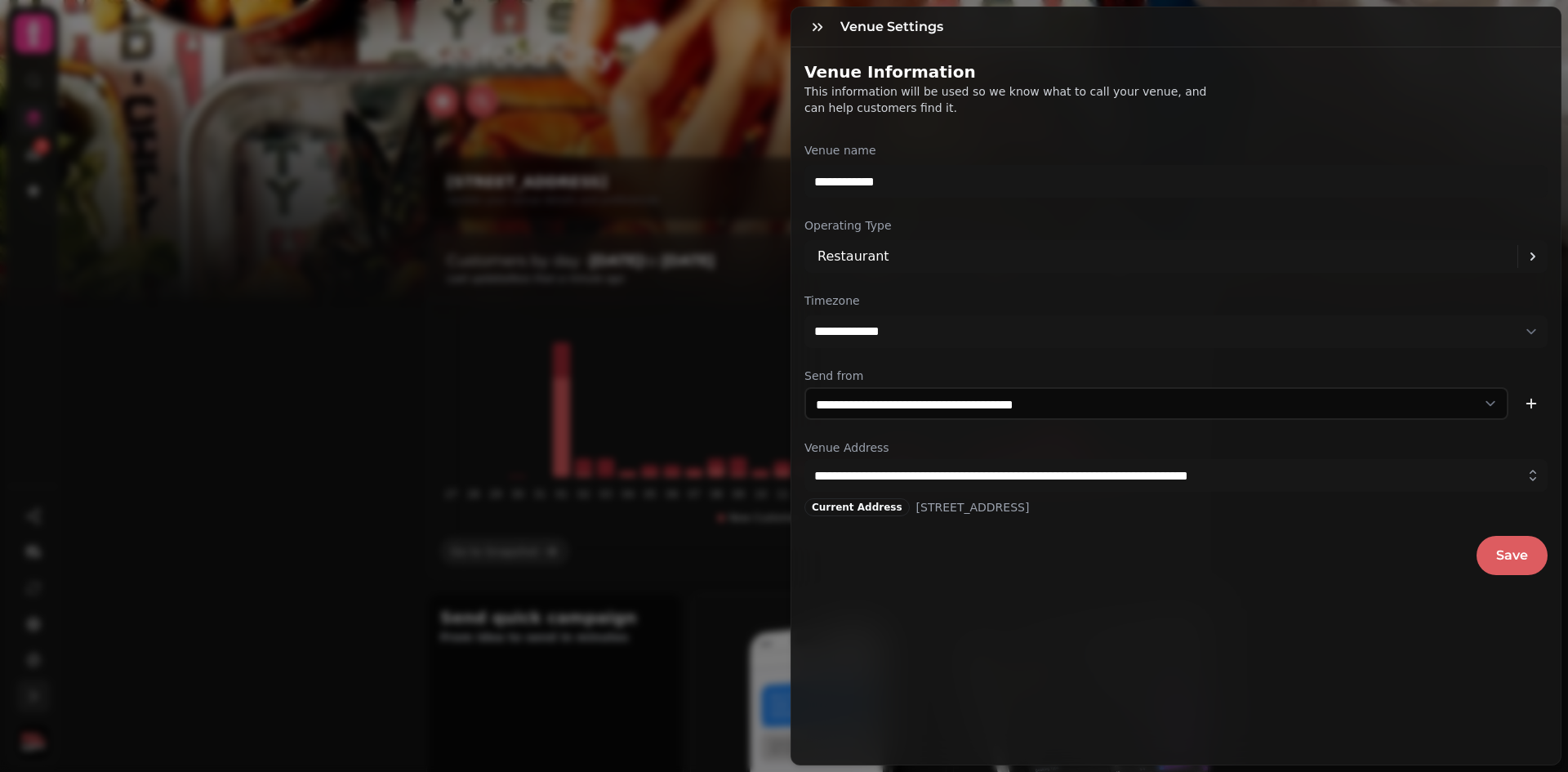
click at [357, 197] on div "**********" at bounding box center [784, 399] width 1568 height 746
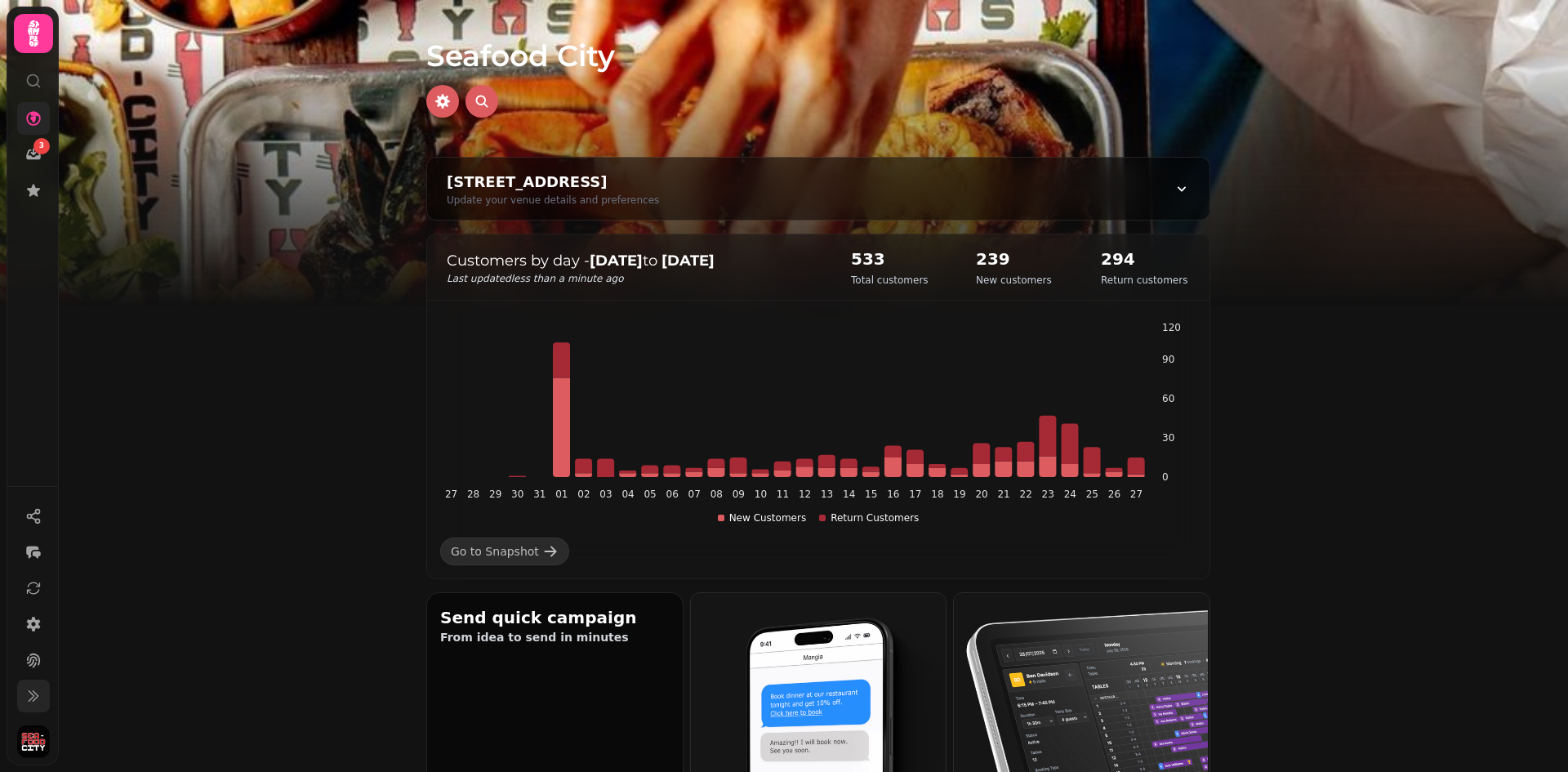
click at [37, 34] on icon at bounding box center [34, 34] width 11 height 26
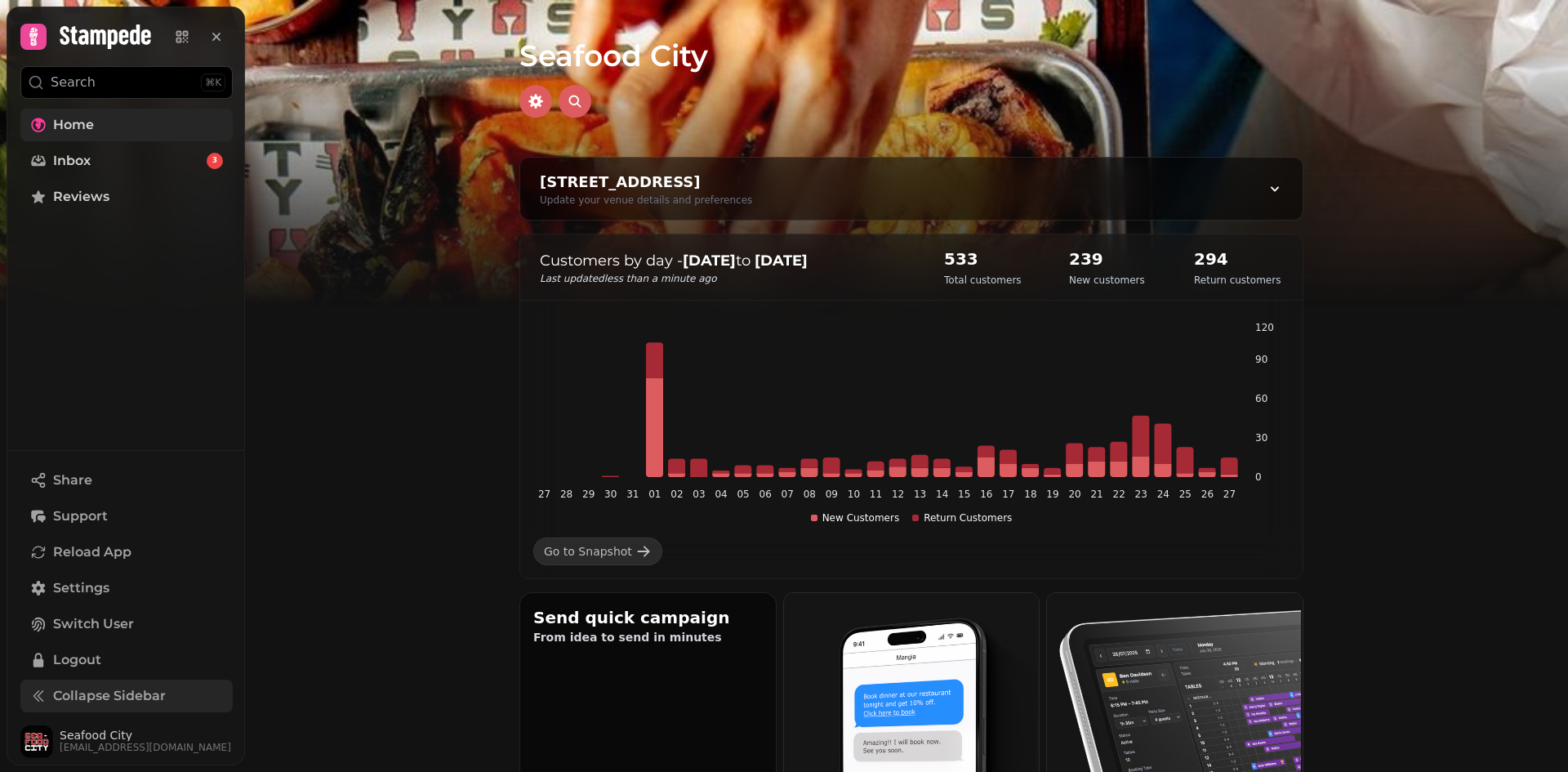
click at [123, 117] on link "Home" at bounding box center [126, 124] width 212 height 33
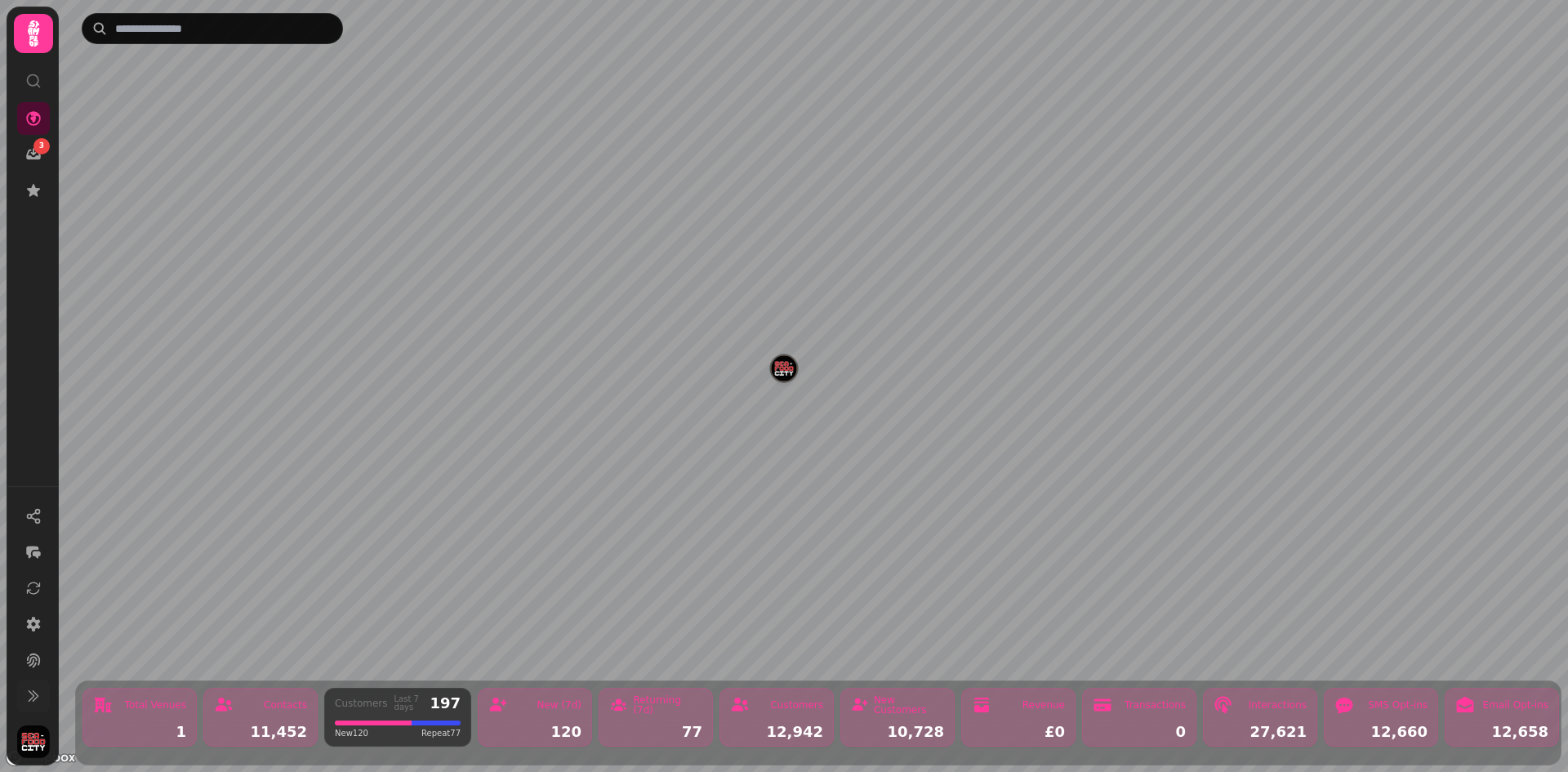
click at [925, 714] on div "New Customers" at bounding box center [908, 705] width 70 height 20
click at [378, 709] on div "Customers Last 7 days 197" at bounding box center [398, 703] width 125 height 16
click at [30, 695] on icon at bounding box center [33, 695] width 16 height 16
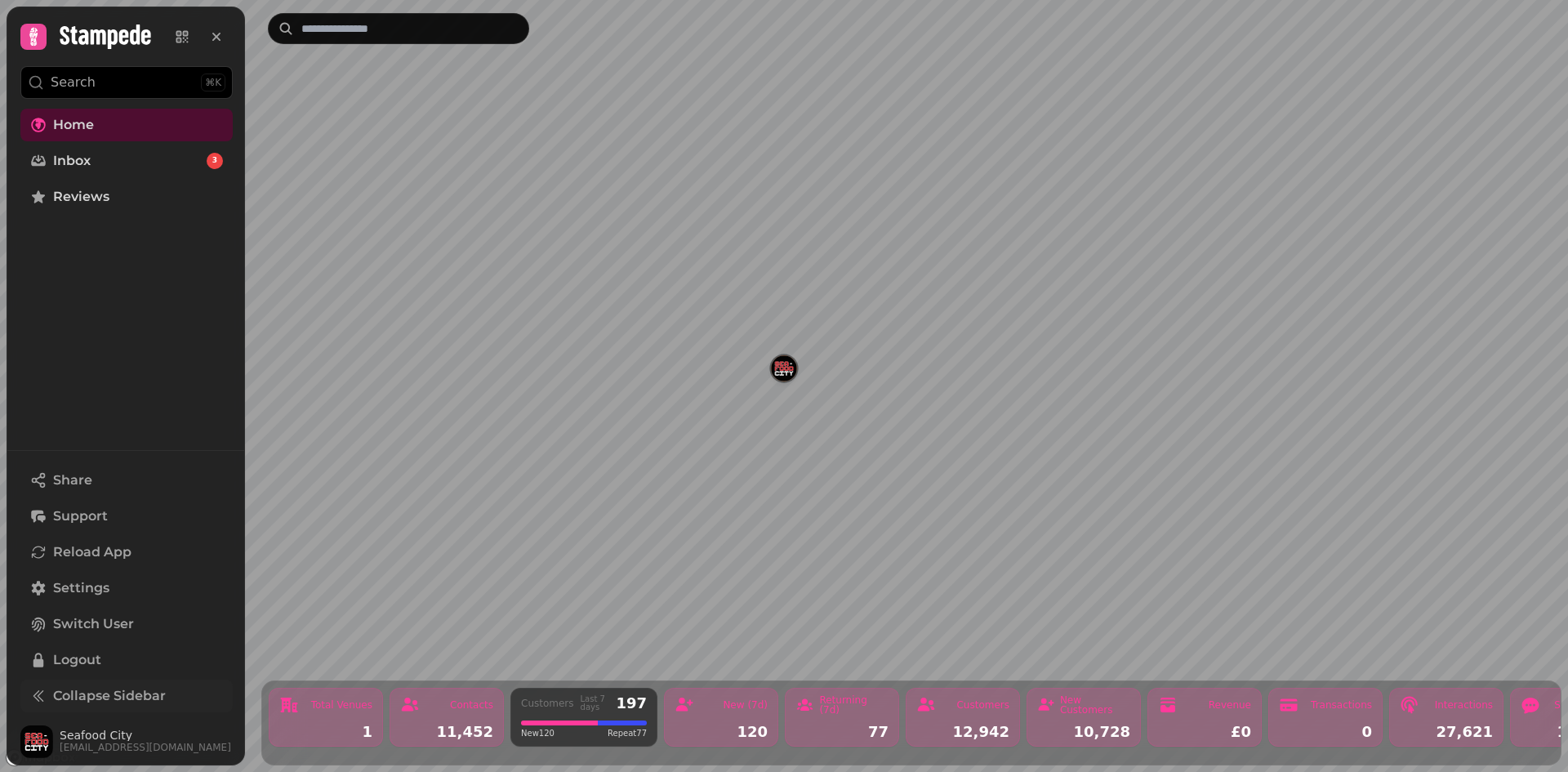
click at [93, 696] on span "Collapse Sidebar" at bounding box center [109, 695] width 112 height 20
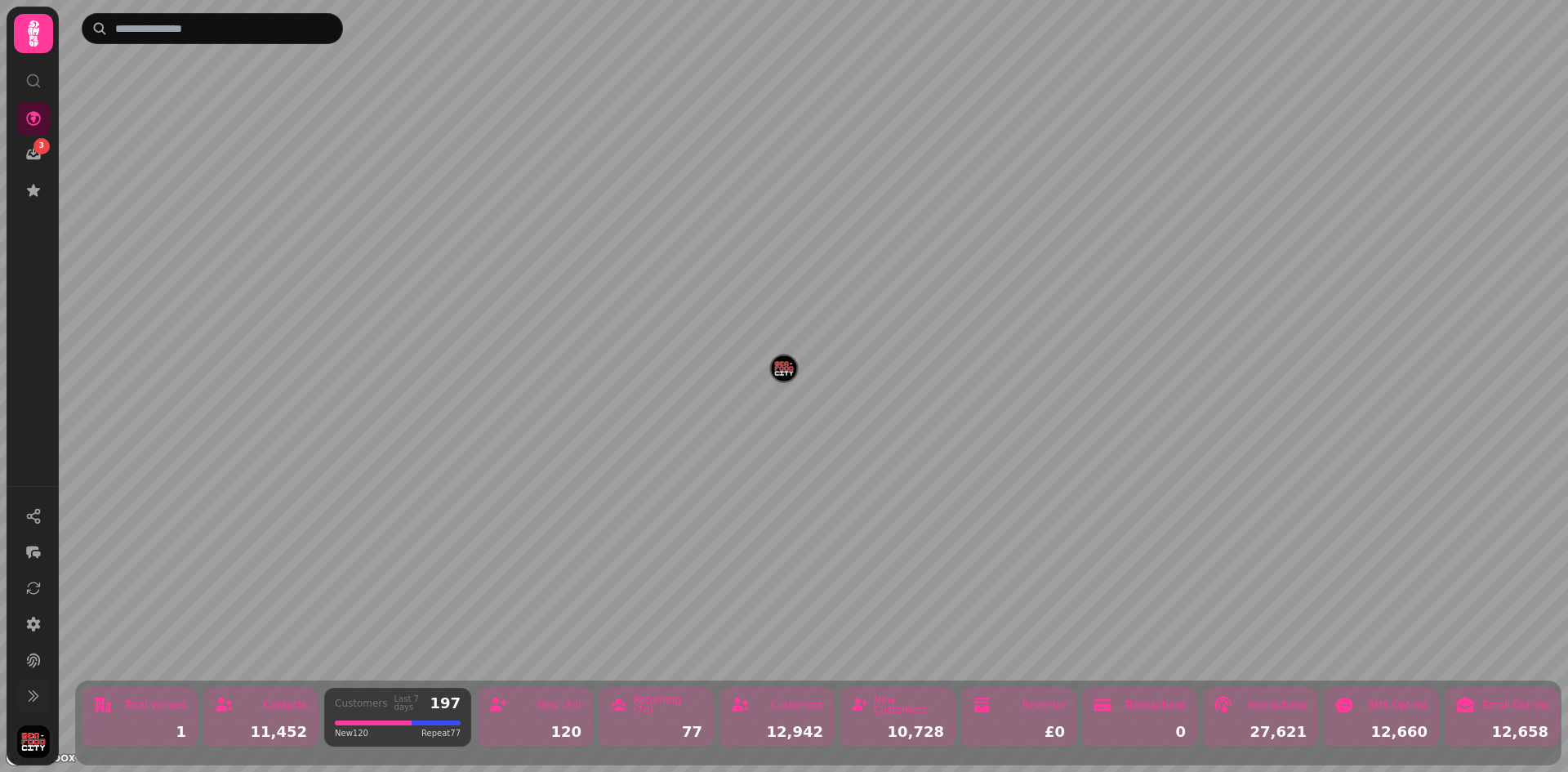
click at [22, 745] on img "button" at bounding box center [33, 741] width 33 height 33
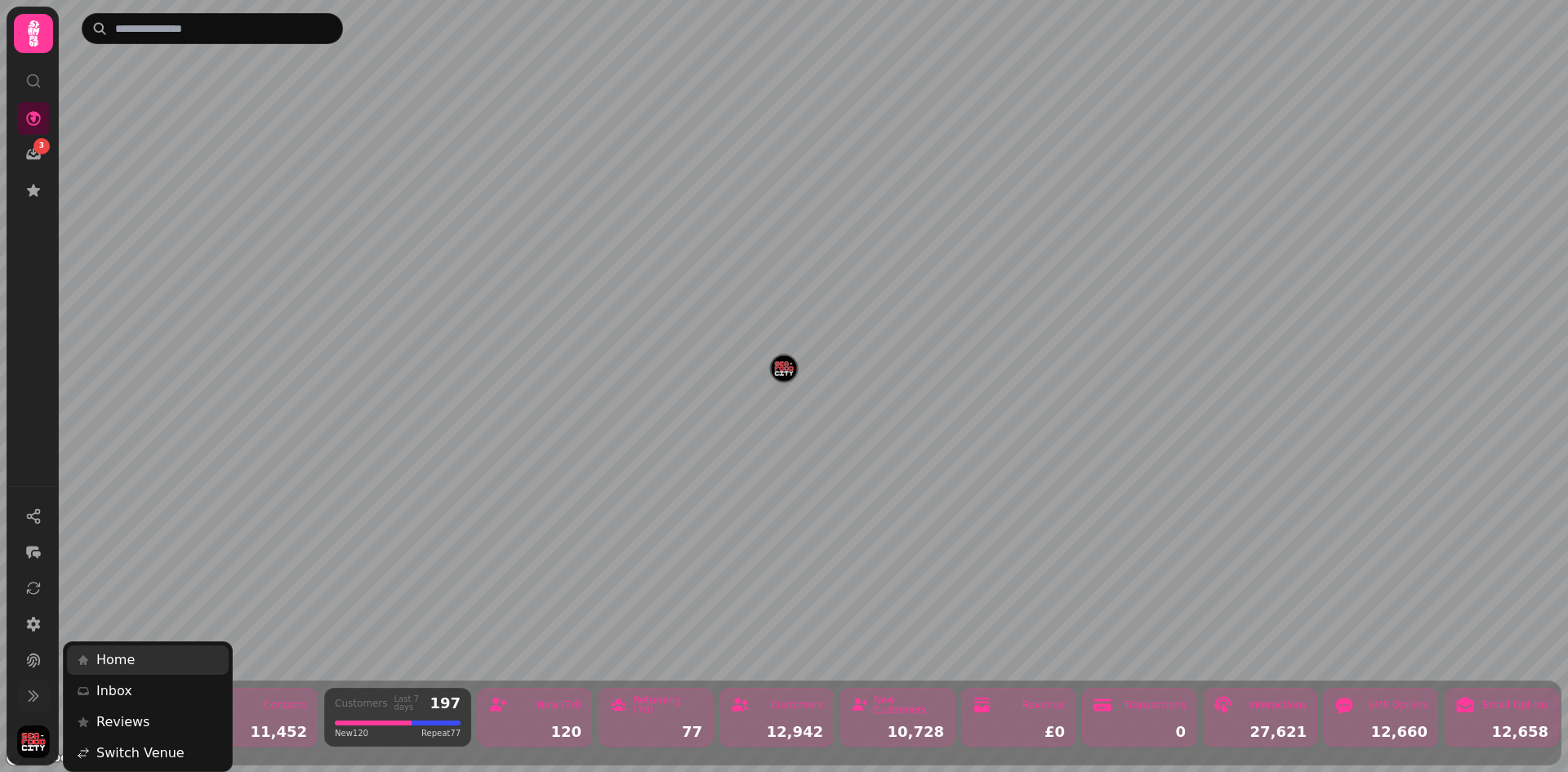
click at [151, 655] on link "Home" at bounding box center [148, 659] width 162 height 29
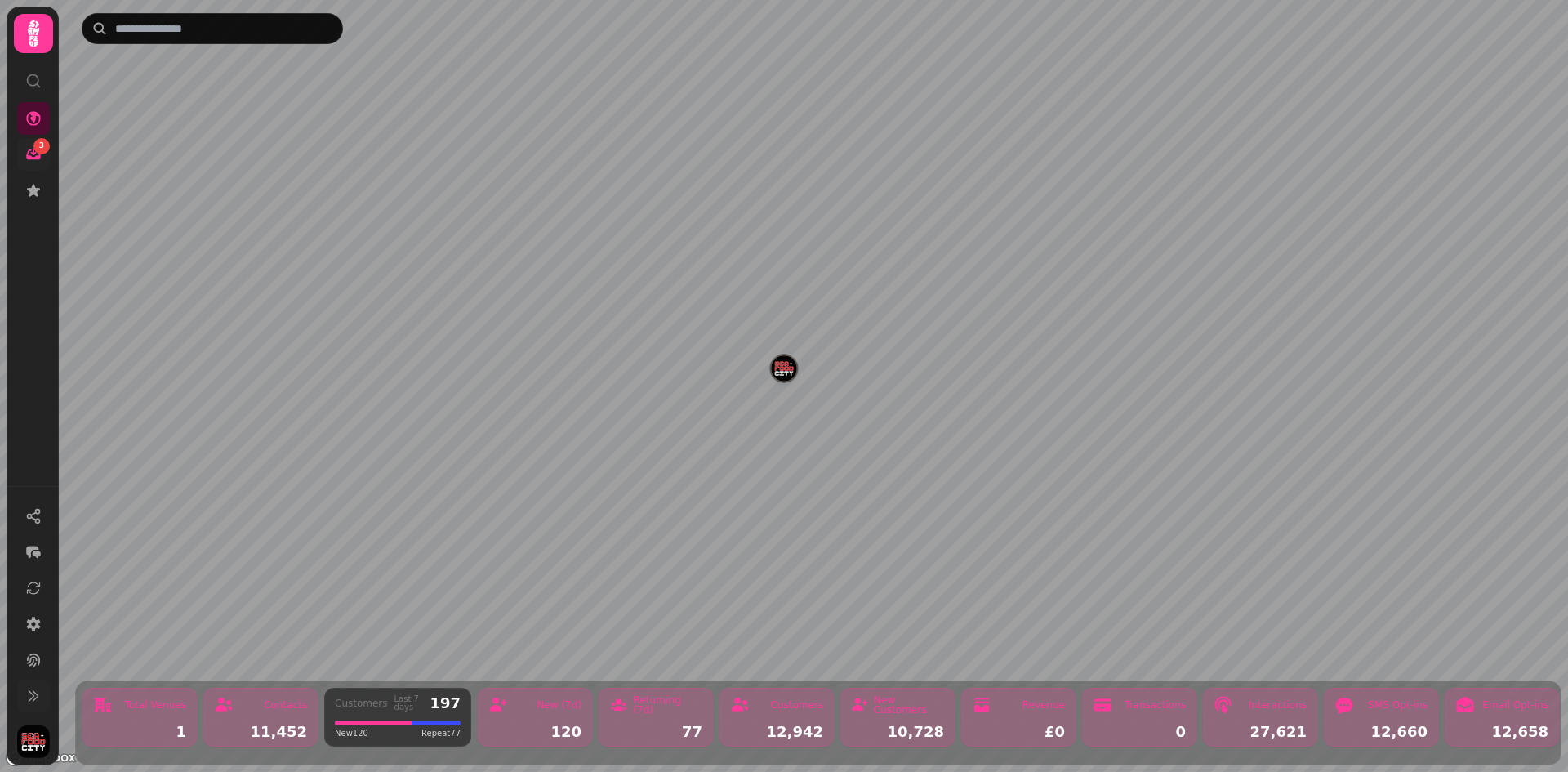
click at [36, 151] on div "3" at bounding box center [41, 145] width 16 height 16
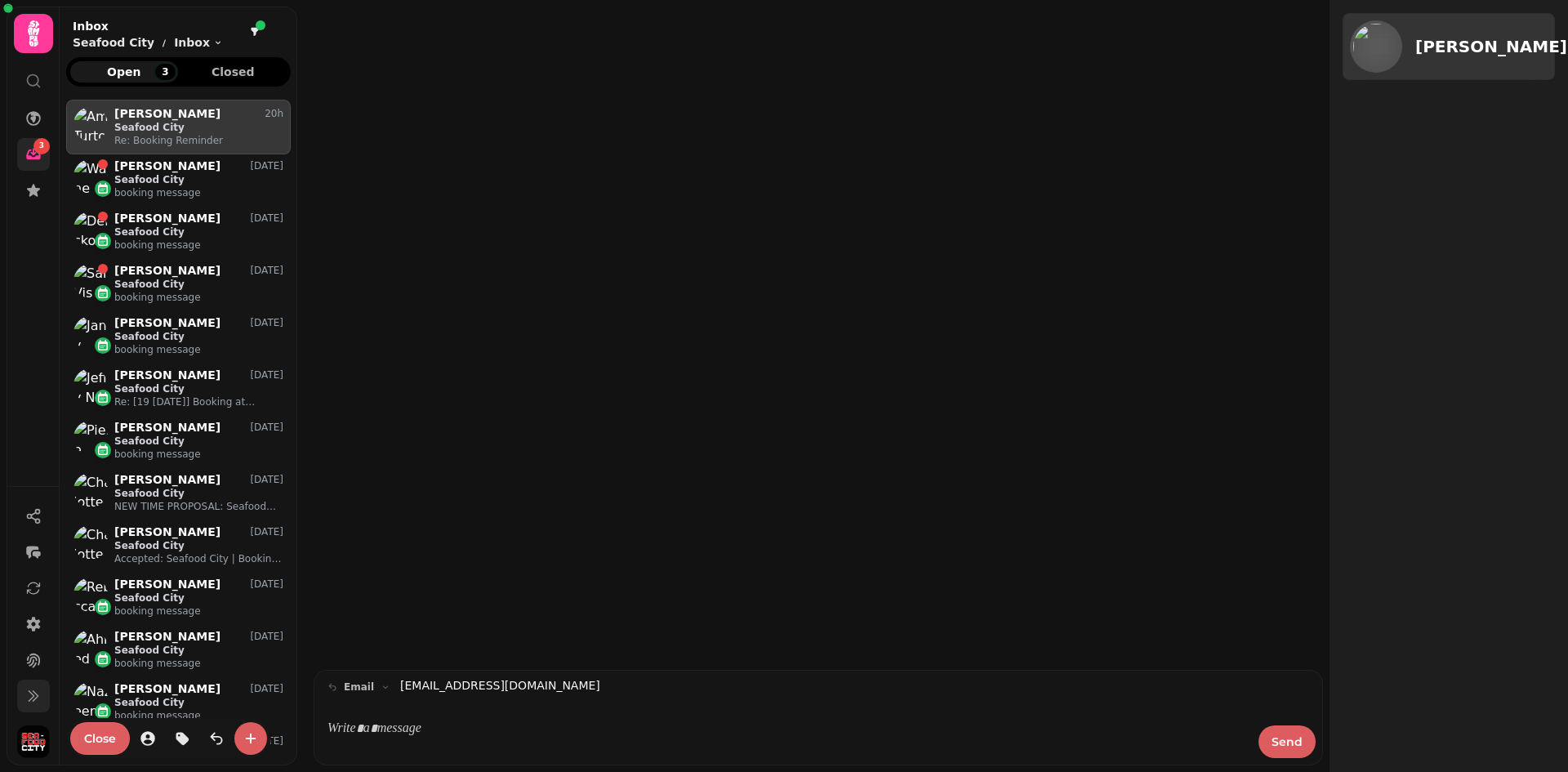
scroll to position [658, 225]
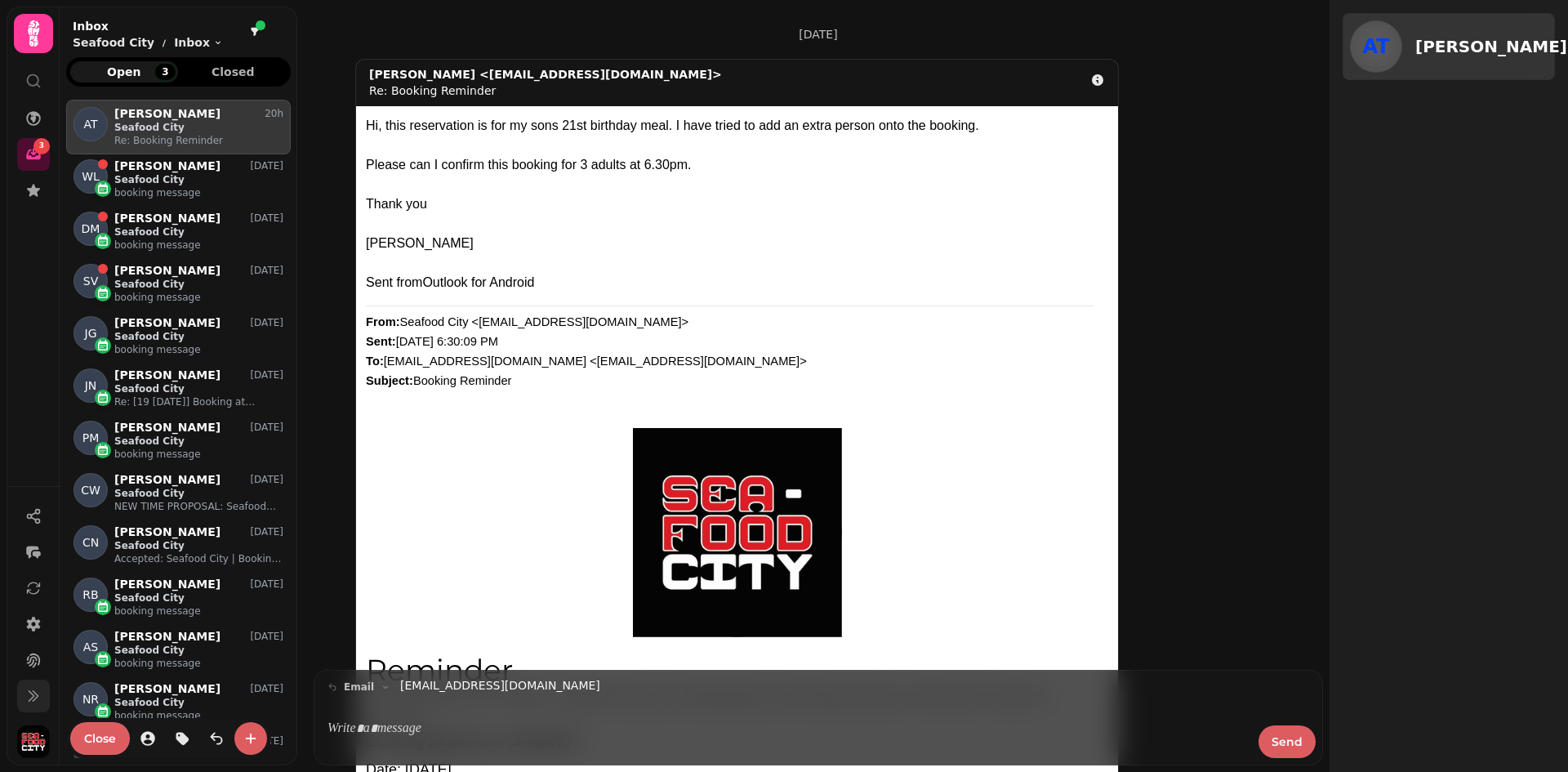
click at [38, 36] on icon at bounding box center [33, 33] width 33 height 33
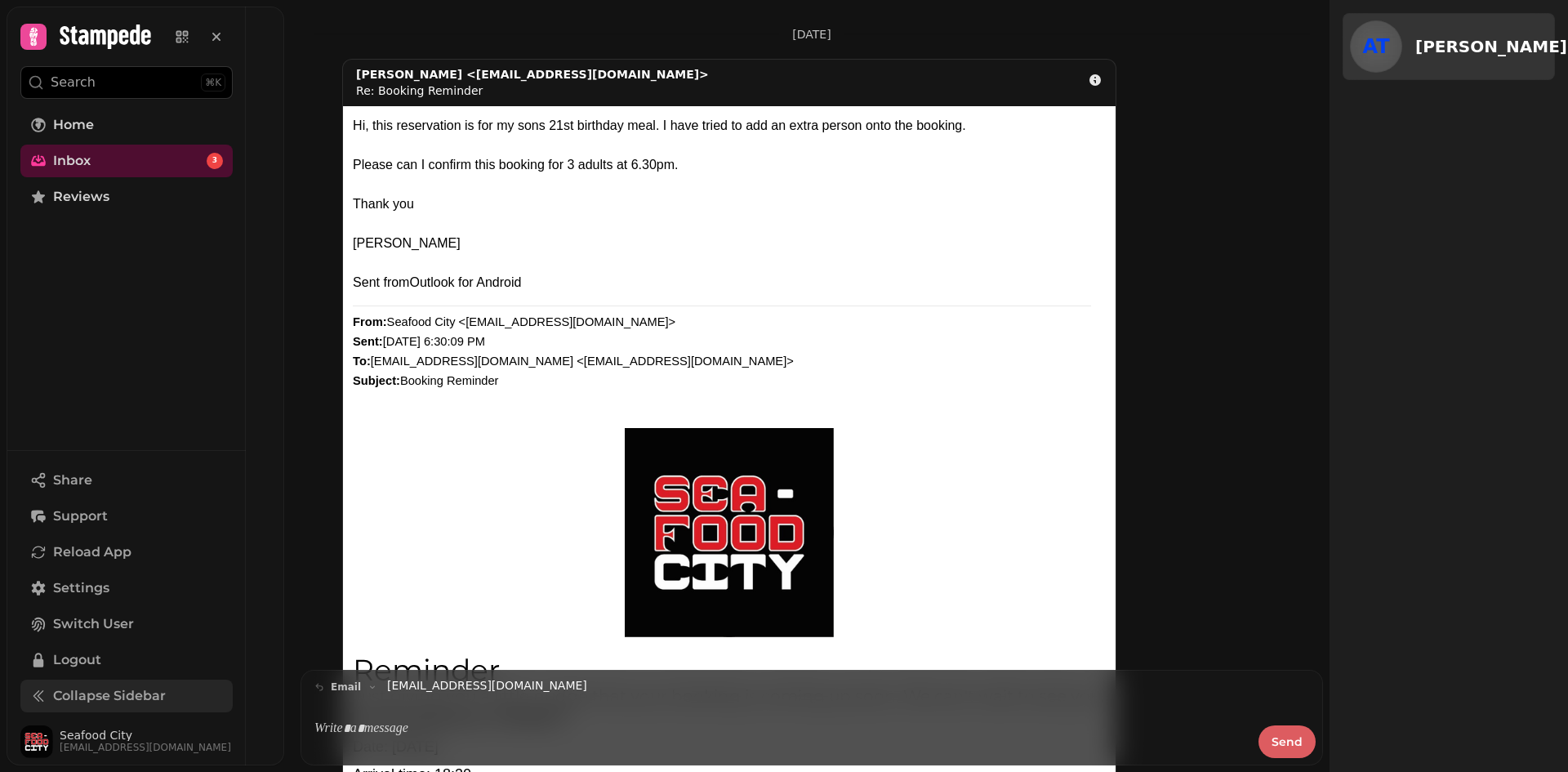
click at [102, 40] on icon at bounding box center [105, 36] width 91 height 24
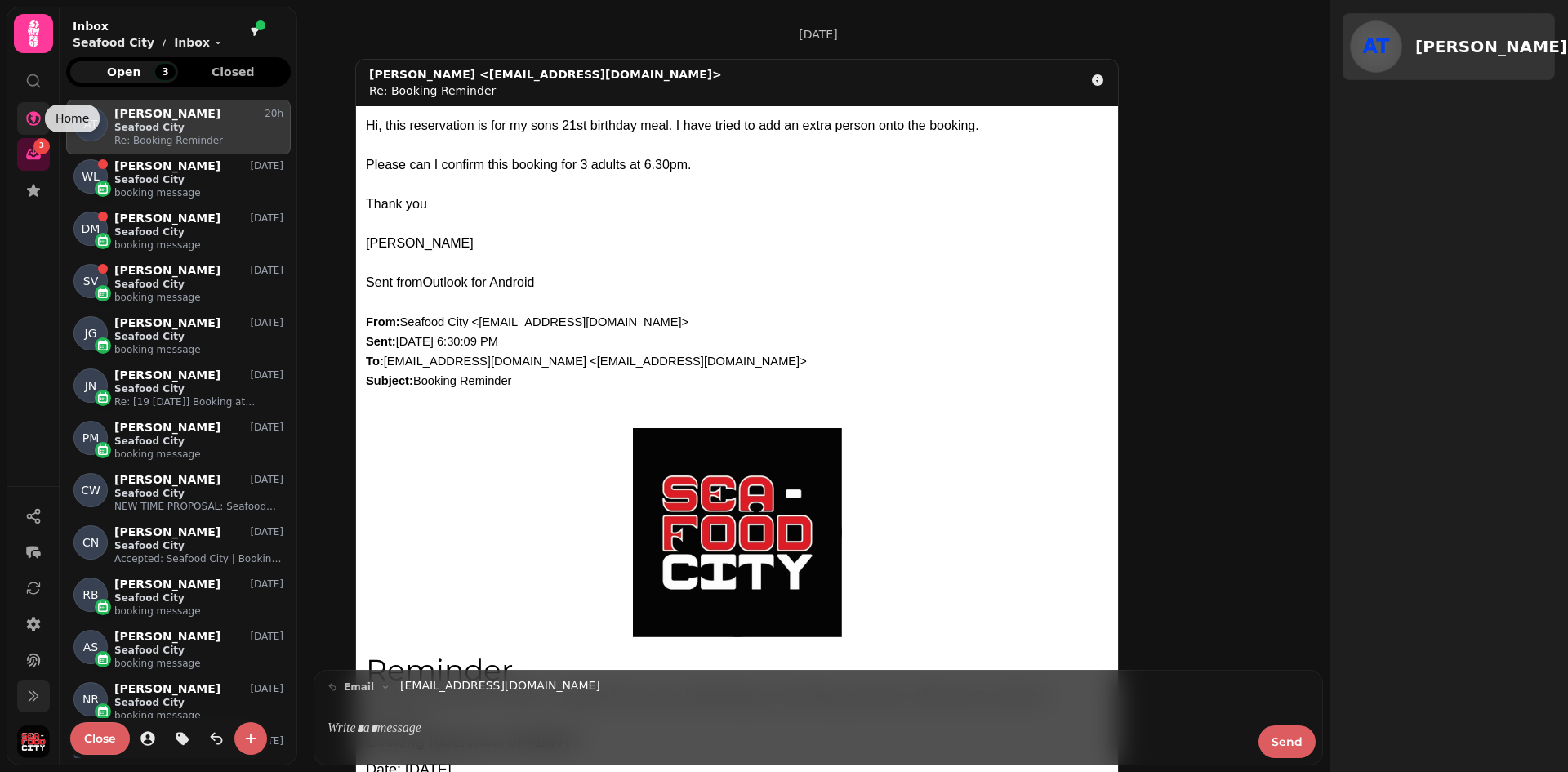
click at [31, 112] on icon at bounding box center [34, 119] width 15 height 15
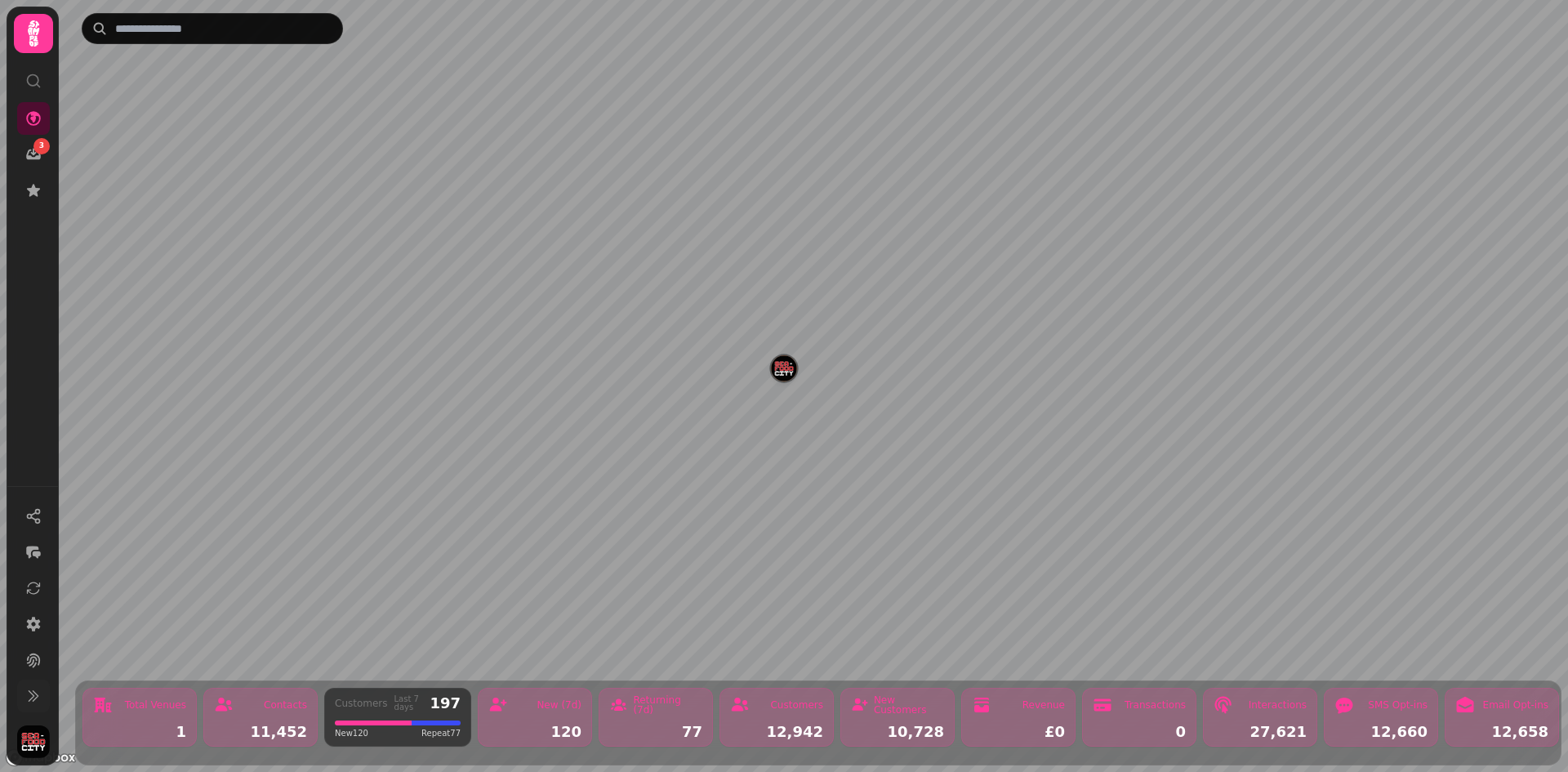
click at [779, 362] on img "Seafood City" at bounding box center [783, 368] width 25 height 25
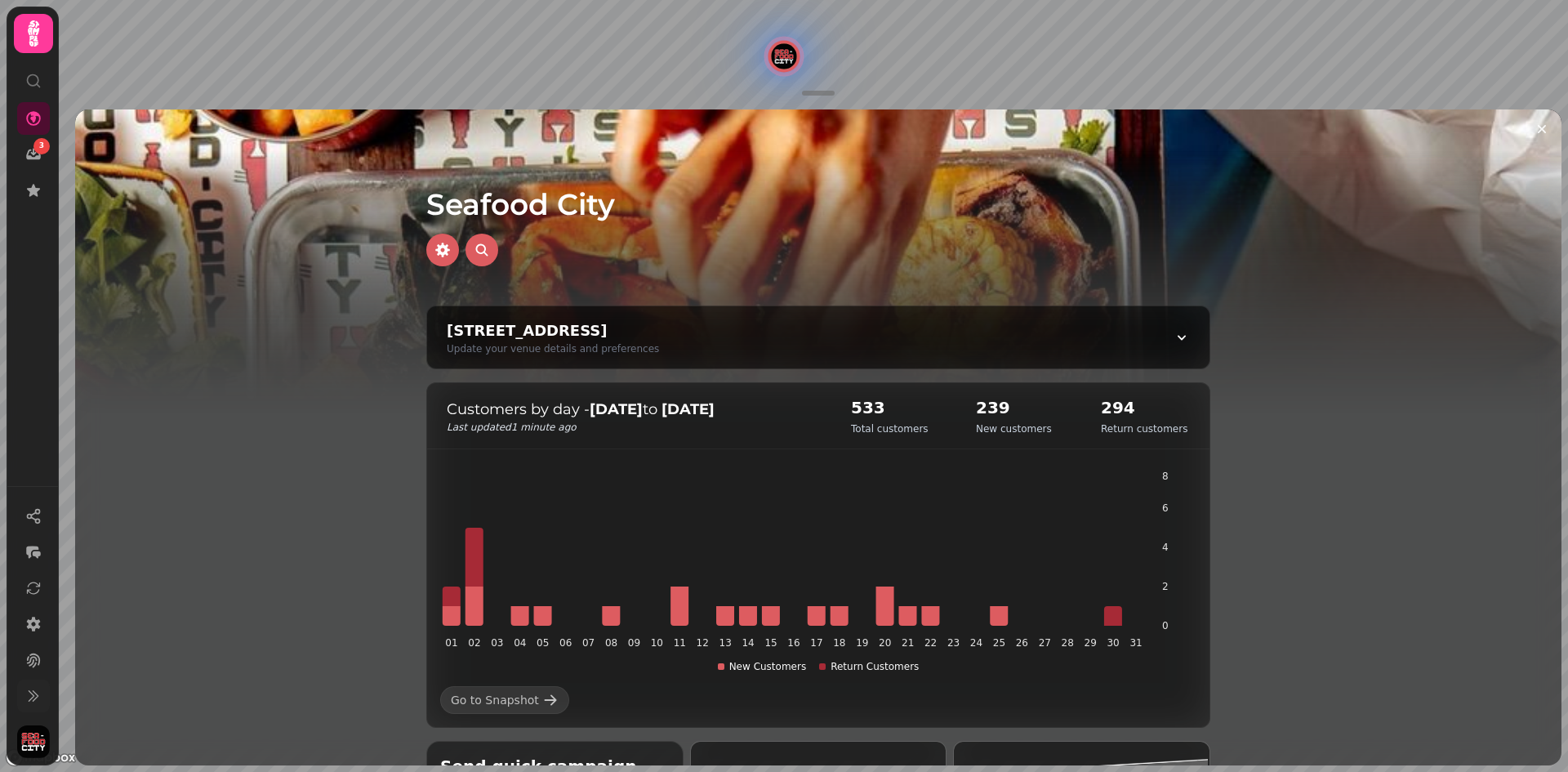
click at [761, 255] on div at bounding box center [819, 250] width 784 height 33
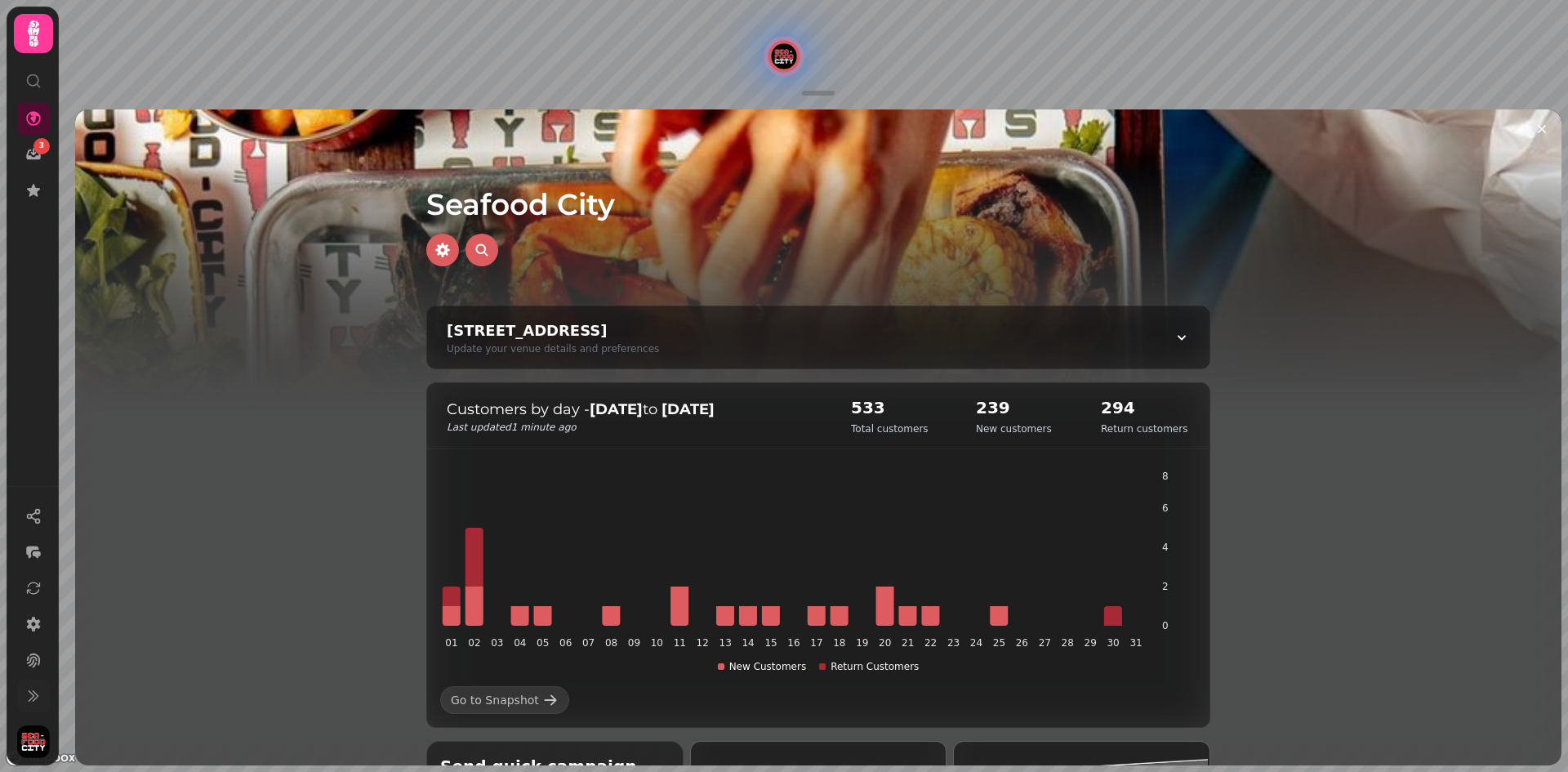
click at [659, 337] on div "E202 - Seafood City, Arcadian Centre, Arcadian Centre, Birmingham B5 4TD, UK" at bounding box center [552, 330] width 212 height 22
select select "**********"
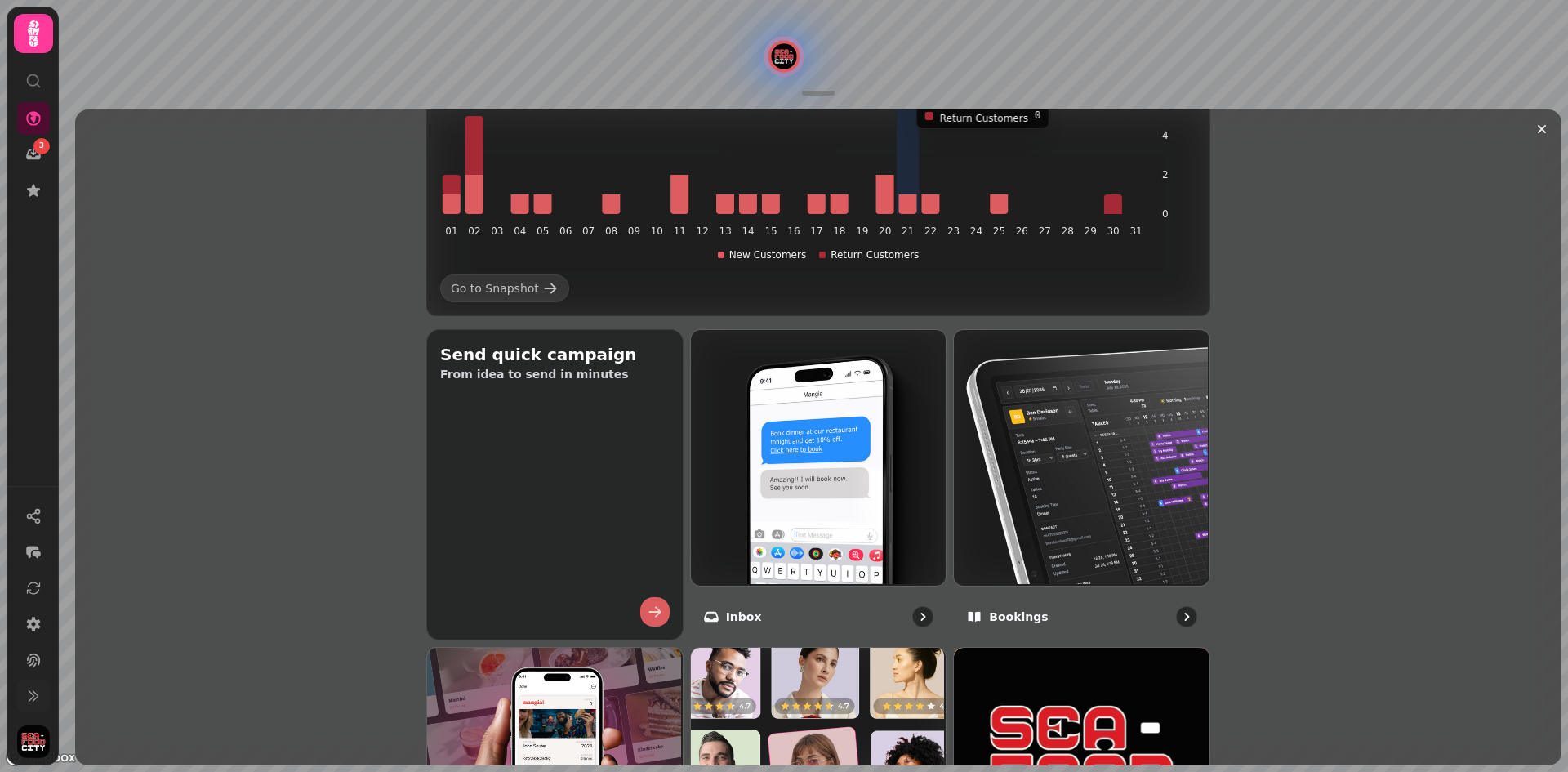
scroll to position [1053, 0]
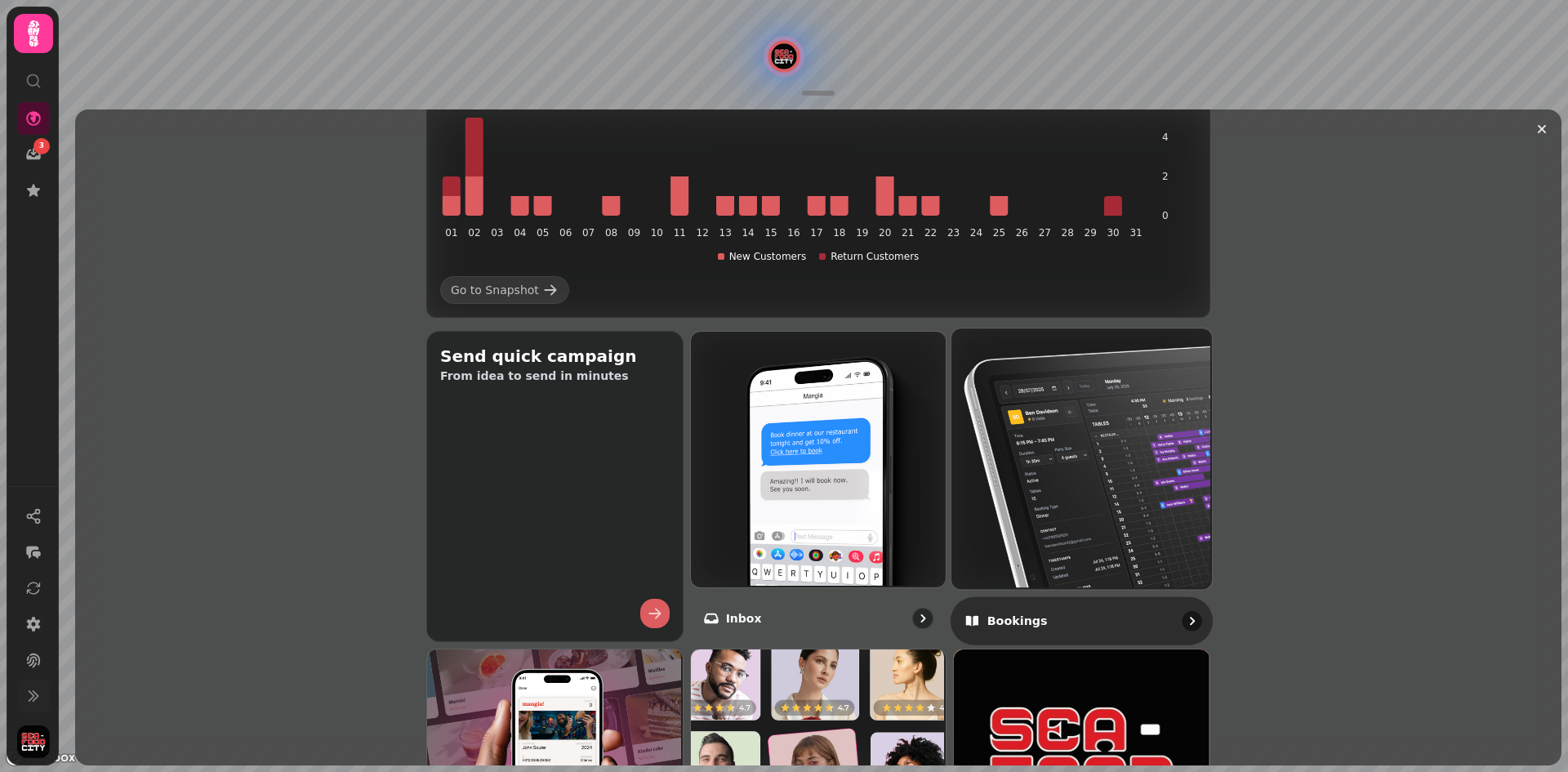
click at [1136, 436] on img at bounding box center [1080, 457] width 260 height 260
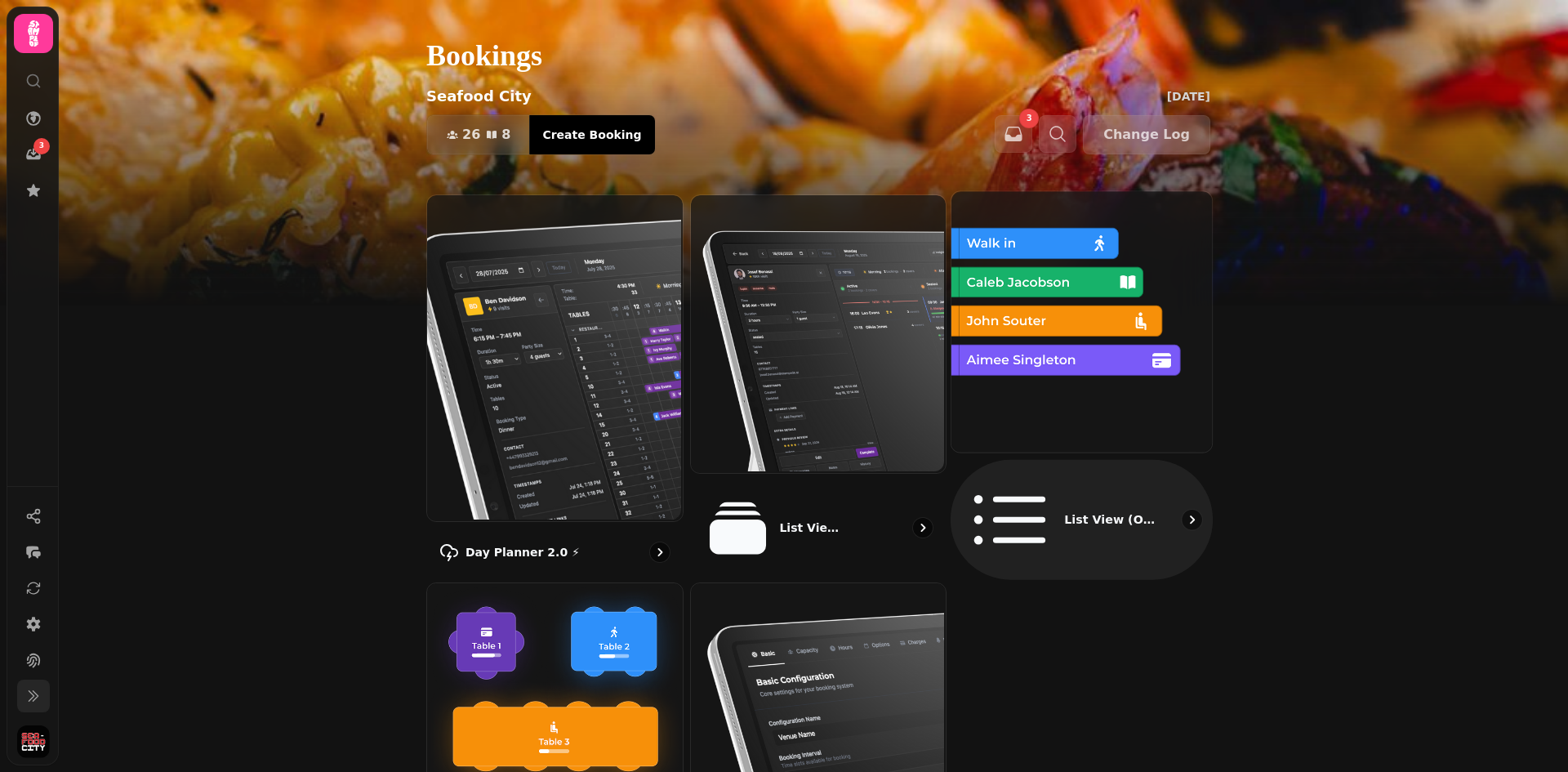
click at [1047, 386] on img at bounding box center [1080, 319] width 260 height 260
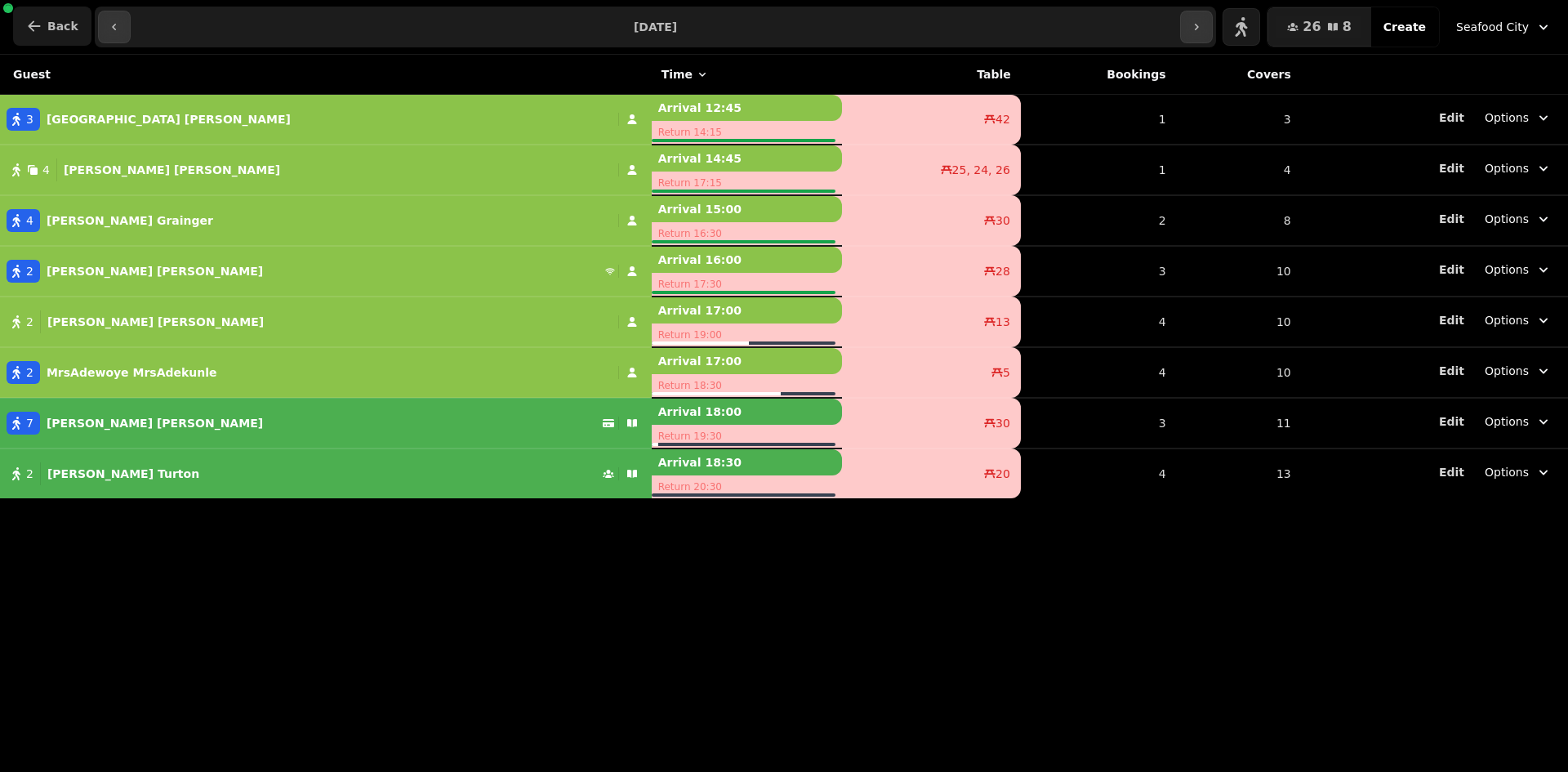
click at [50, 29] on span "Back" at bounding box center [63, 26] width 31 height 11
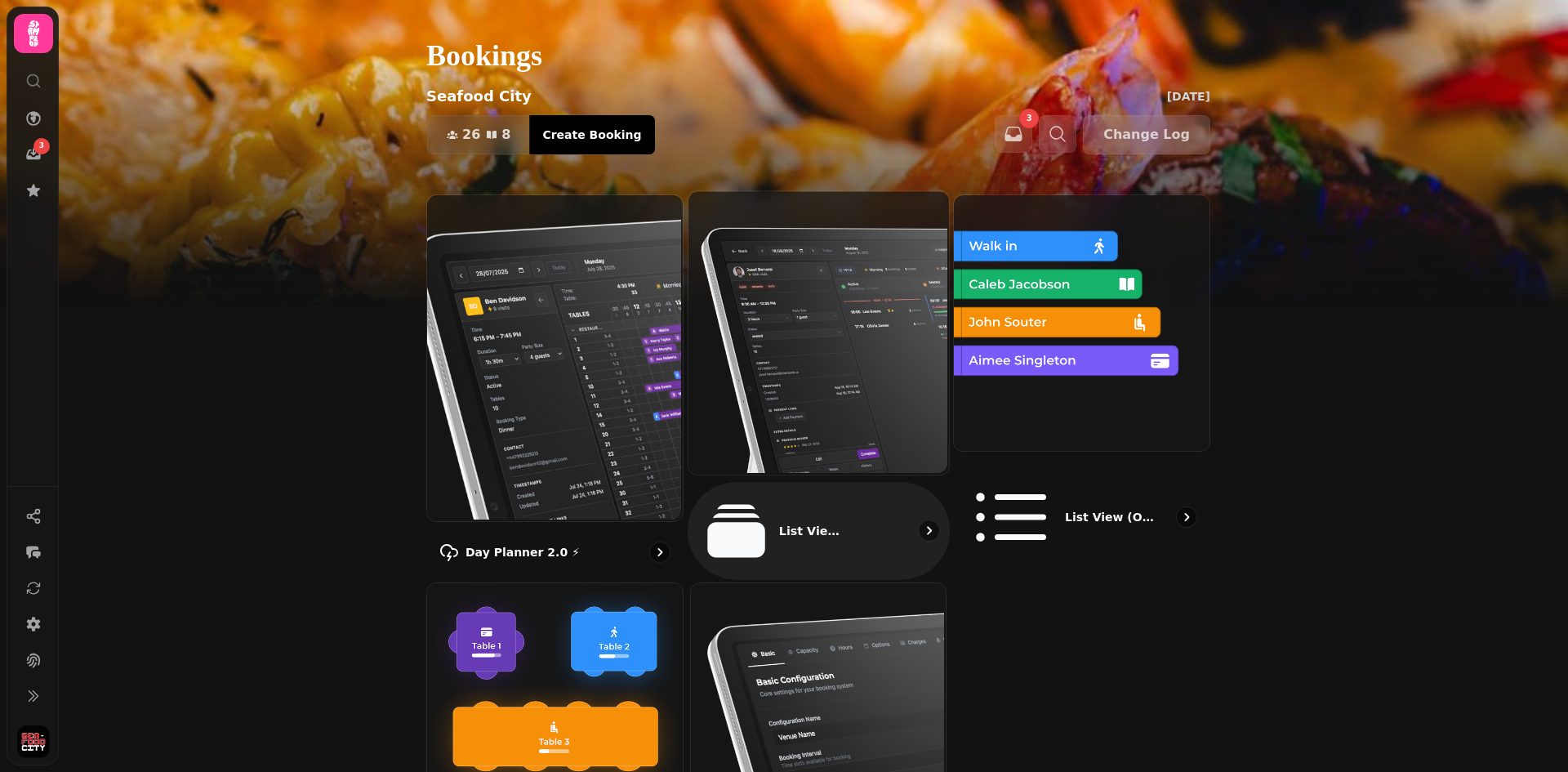
click at [814, 373] on img at bounding box center [816, 330] width 260 height 283
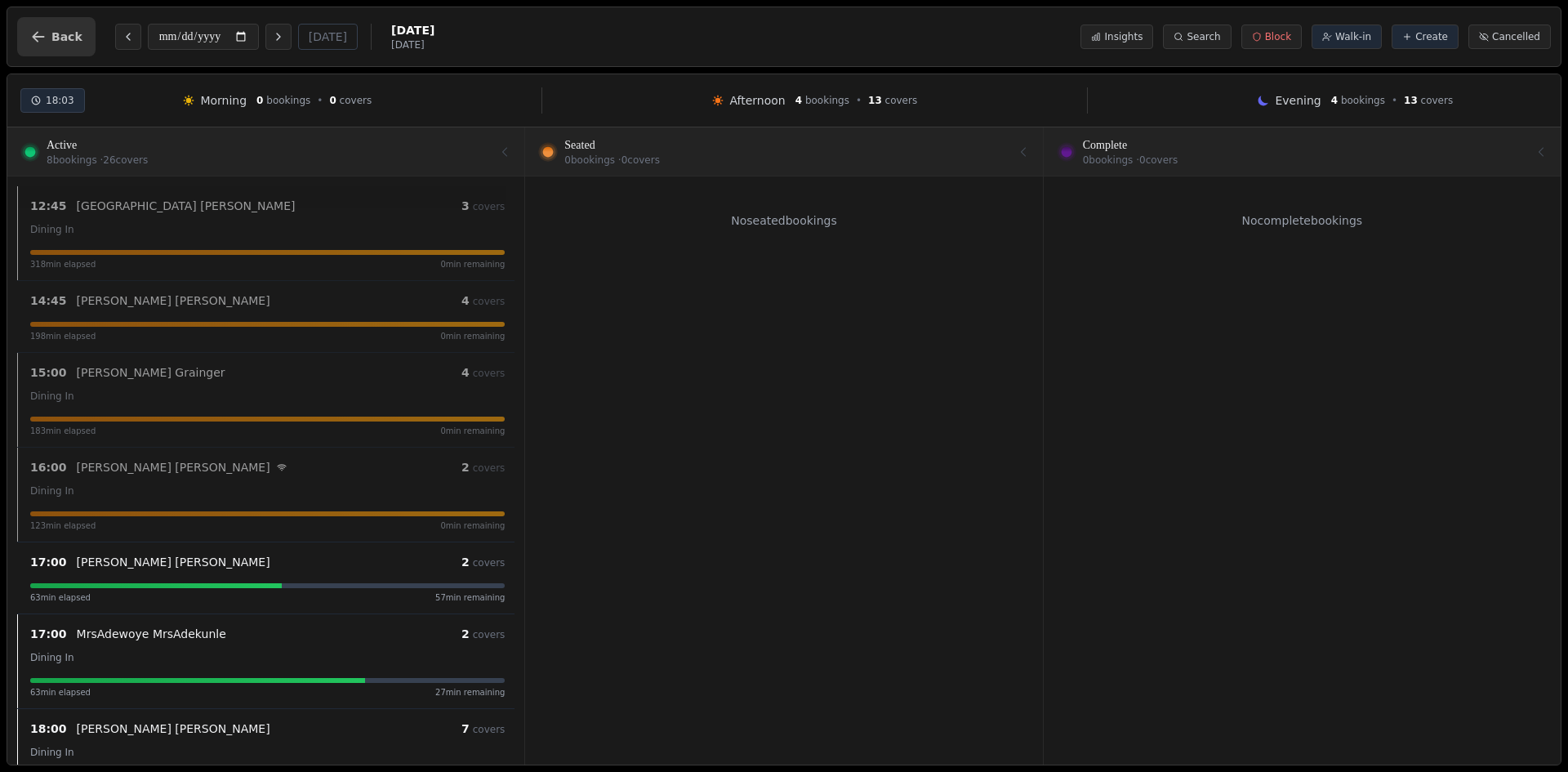
click at [52, 49] on button "Back" at bounding box center [56, 36] width 79 height 39
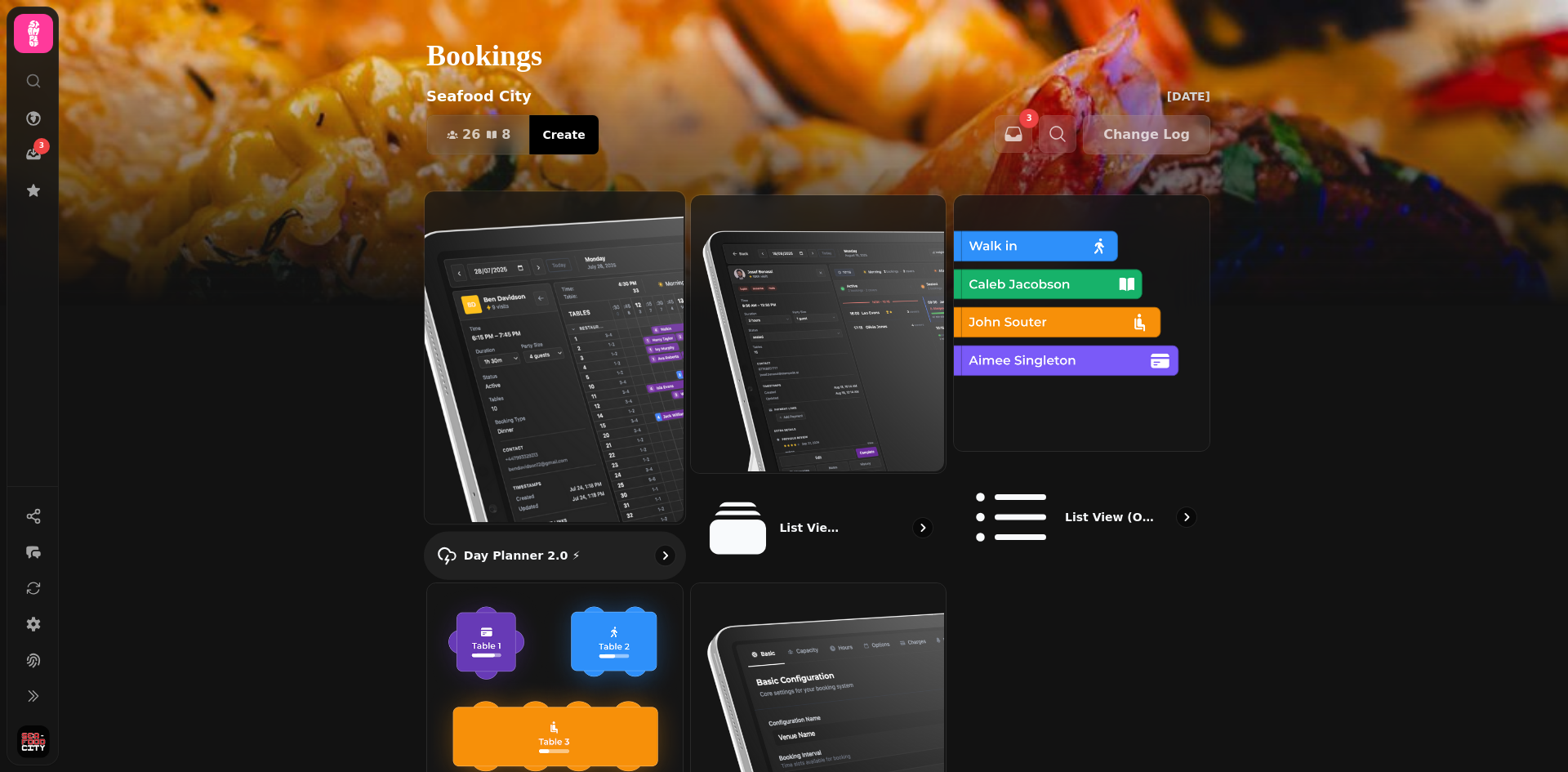
click at [549, 346] on img at bounding box center [553, 355] width 260 height 332
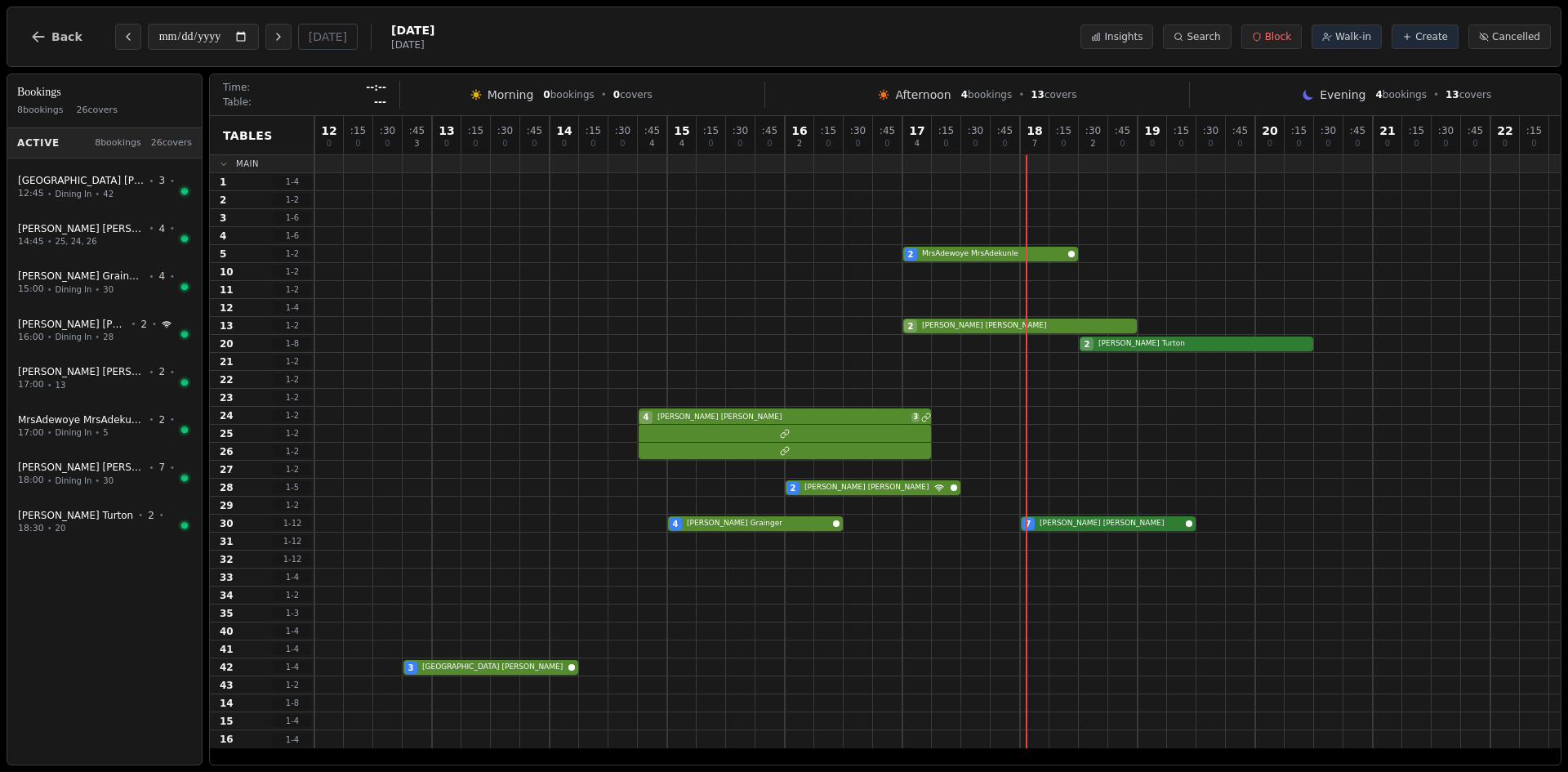
click at [106, 38] on div "**********" at bounding box center [225, 36] width 417 height 39
click at [58, 36] on span "Back" at bounding box center [66, 36] width 31 height 11
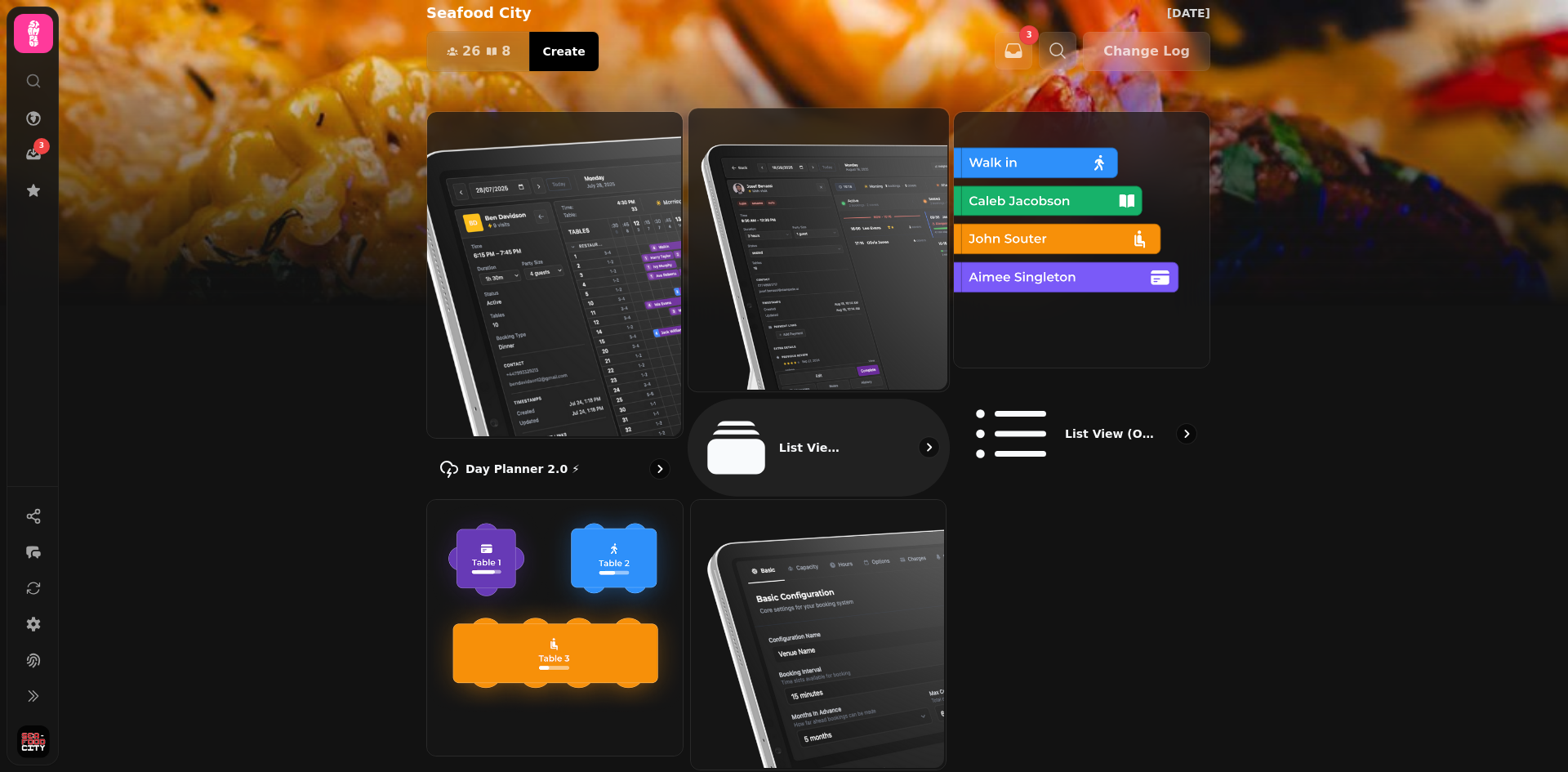
scroll to position [103, 0]
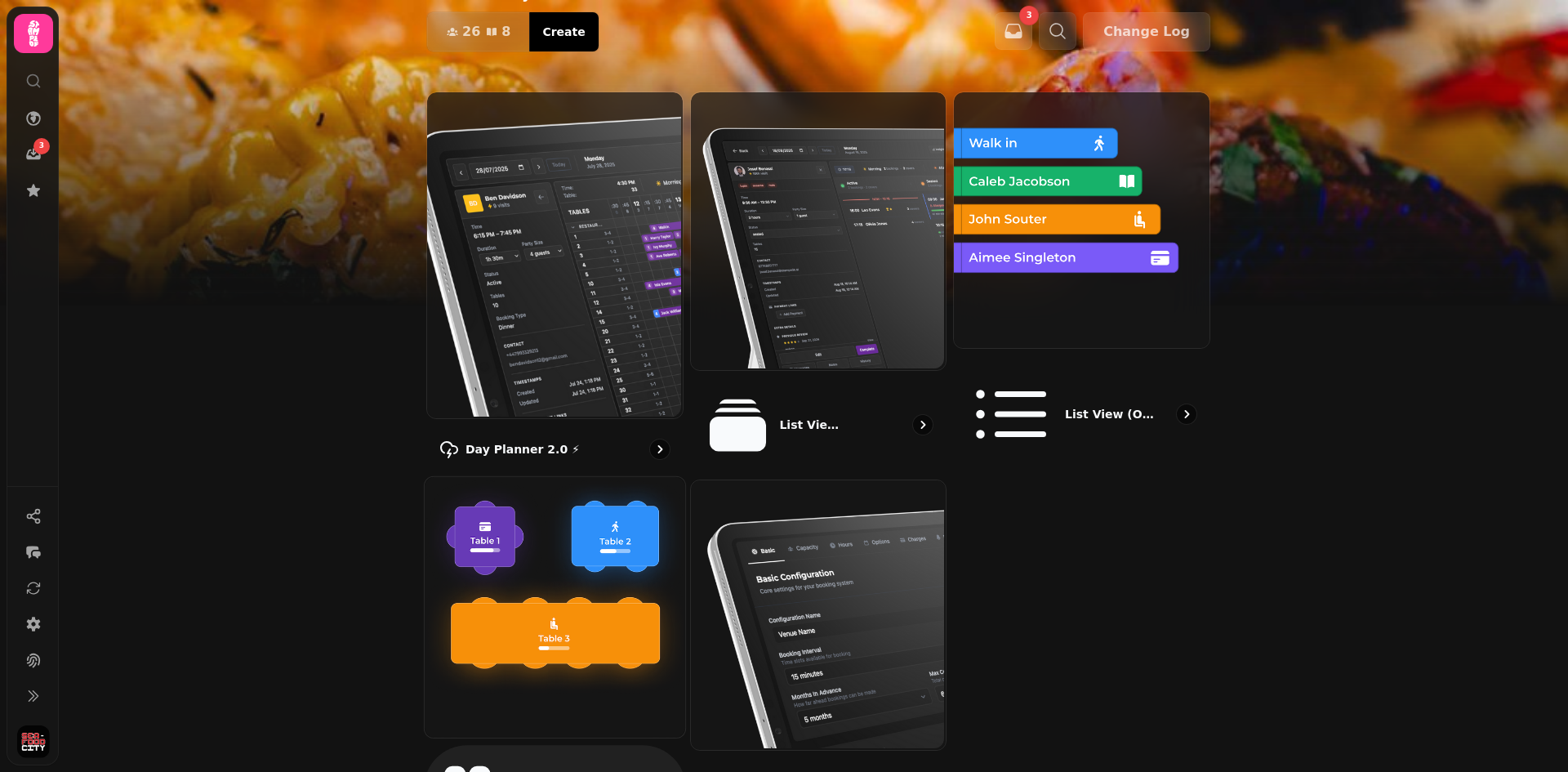
click at [610, 545] on img at bounding box center [553, 605] width 260 height 260
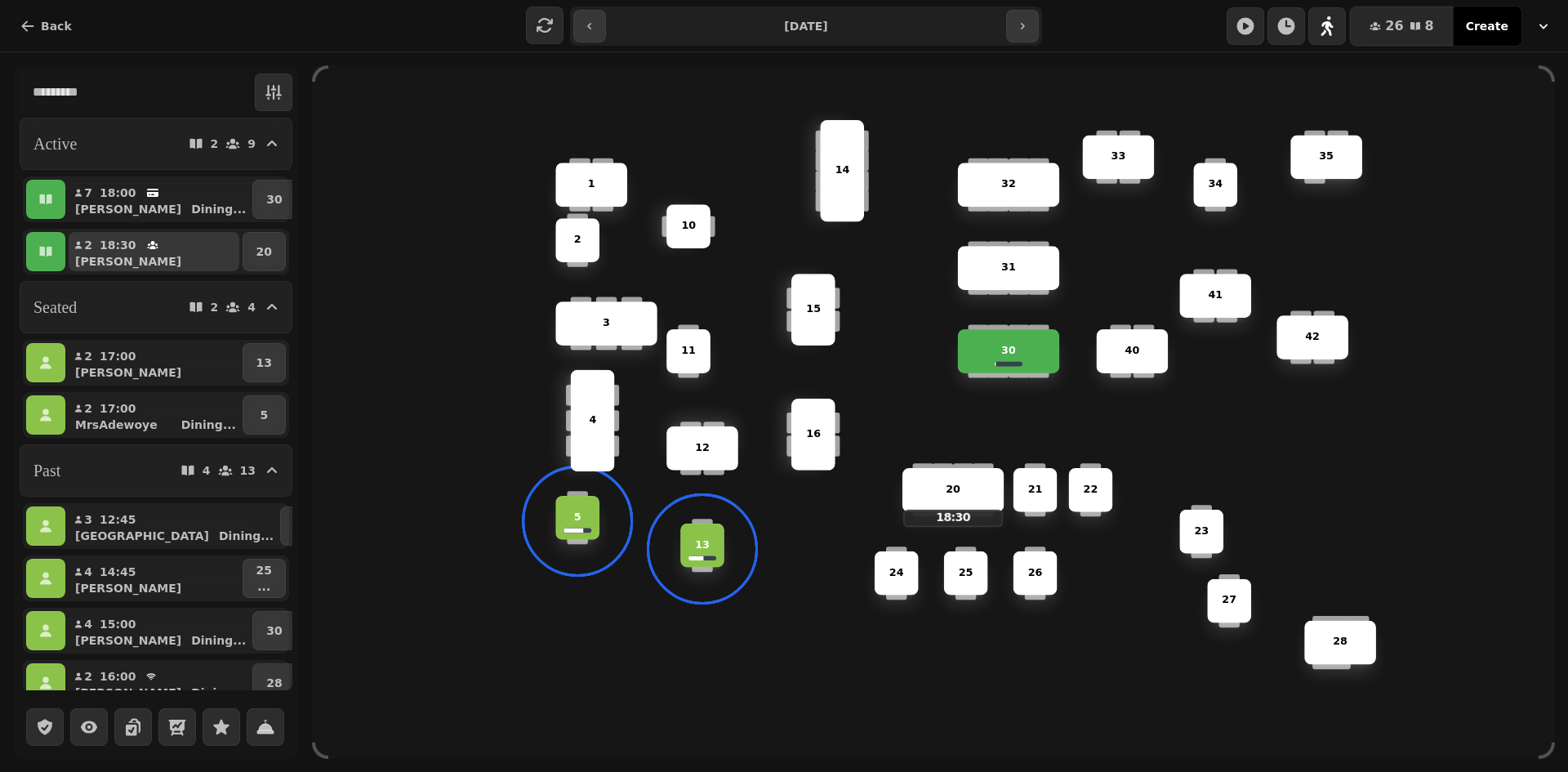
click at [138, 262] on div "Amy" at bounding box center [160, 261] width 157 height 16
select select "**********"
select select "*"
select select "****"
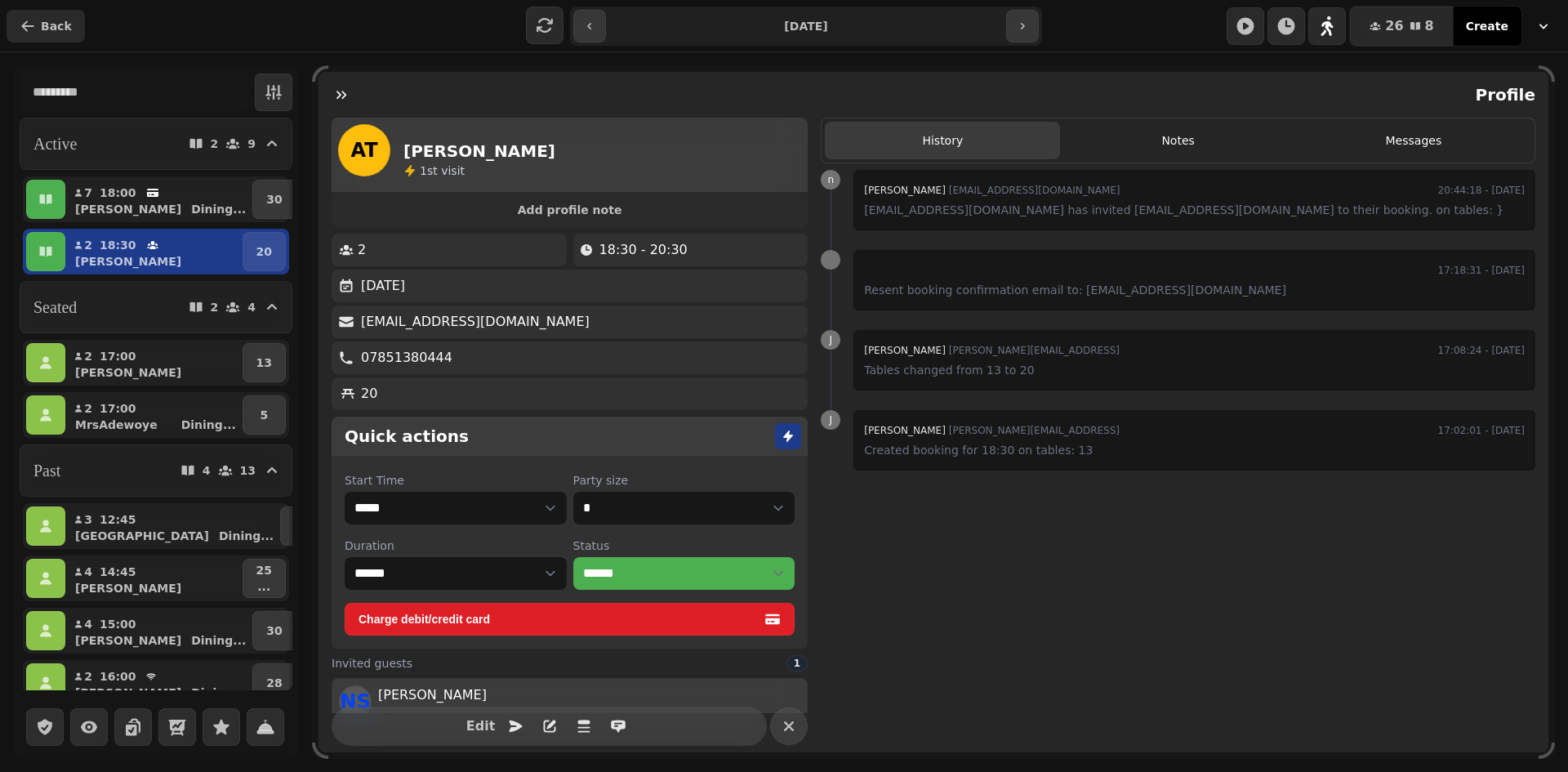
click at [43, 35] on button "Back" at bounding box center [46, 25] width 79 height 33
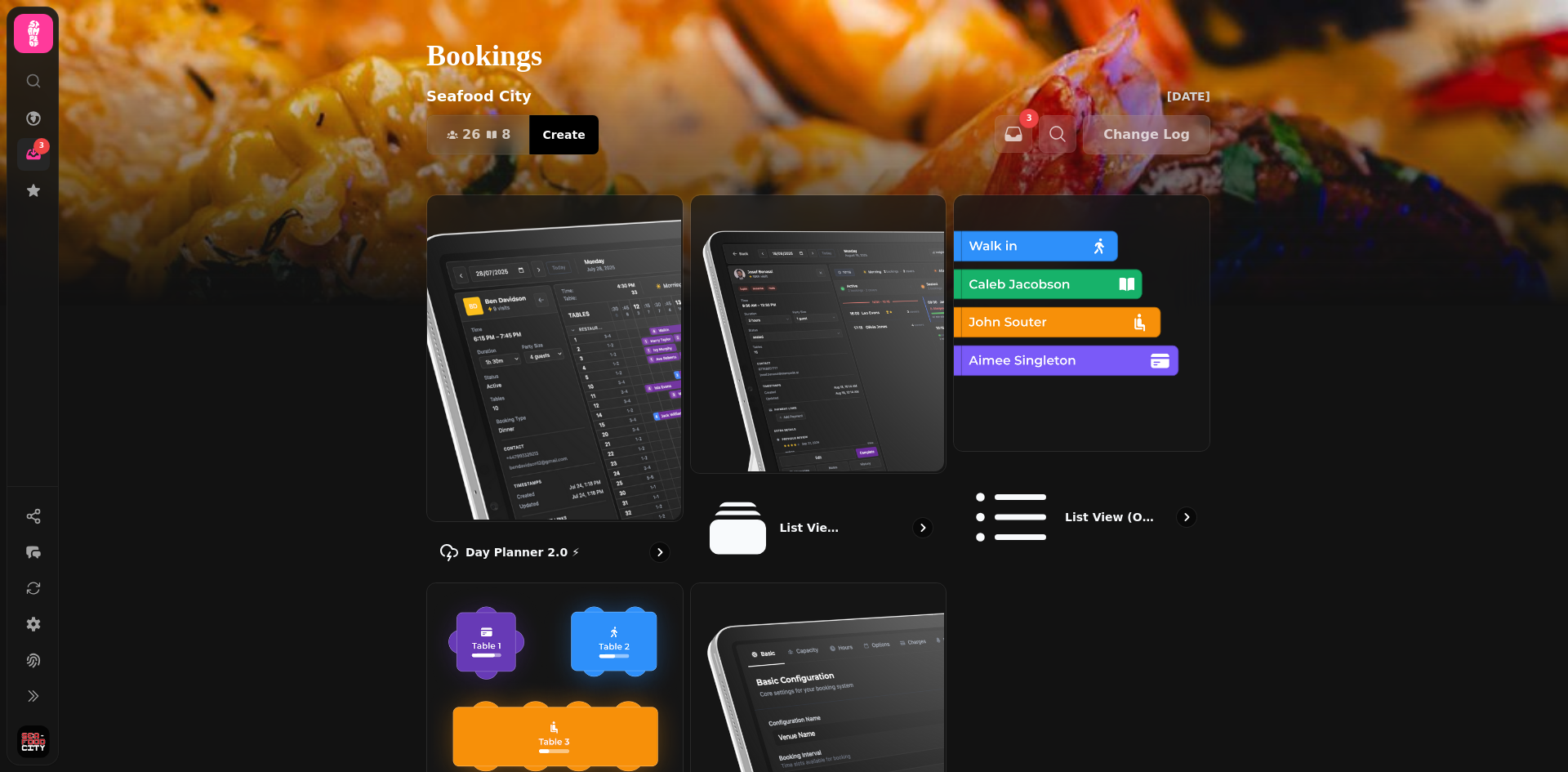
click at [42, 148] on span "3" at bounding box center [41, 146] width 5 height 11
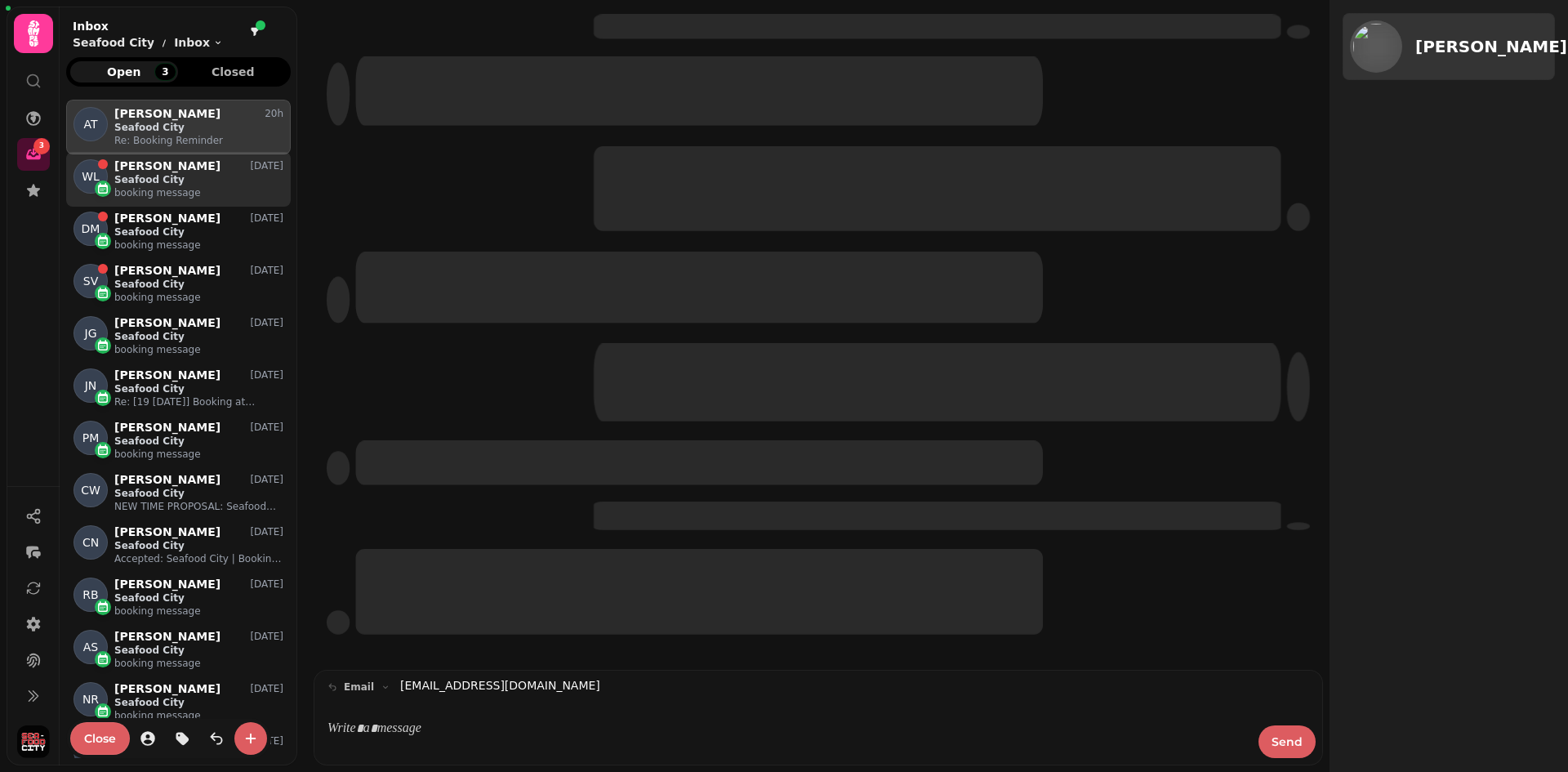
scroll to position [658, 225]
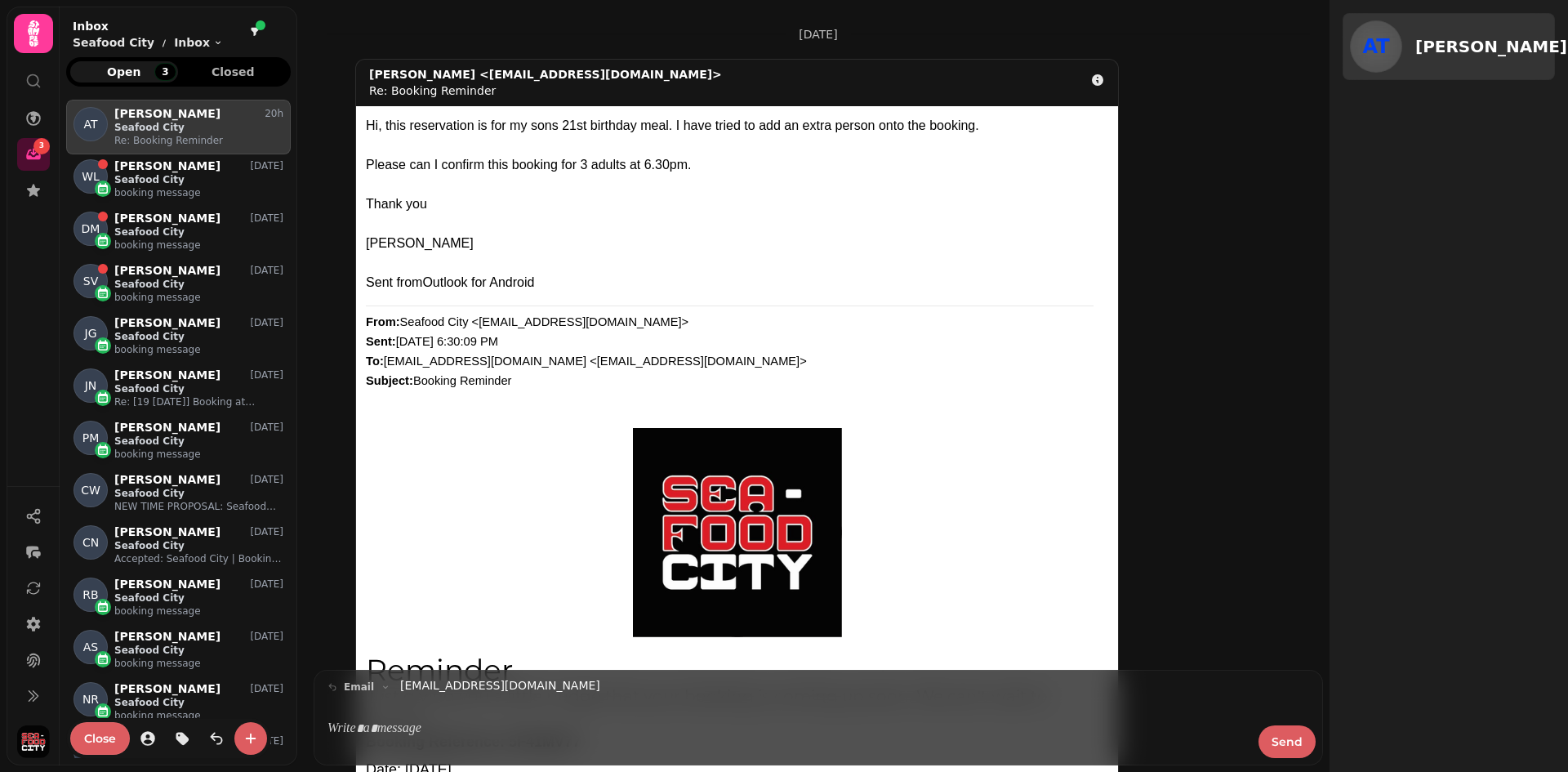
click at [16, 182] on nav "3" at bounding box center [33, 154] width 42 height 105
